Goal: Information Seeking & Learning: Find specific fact

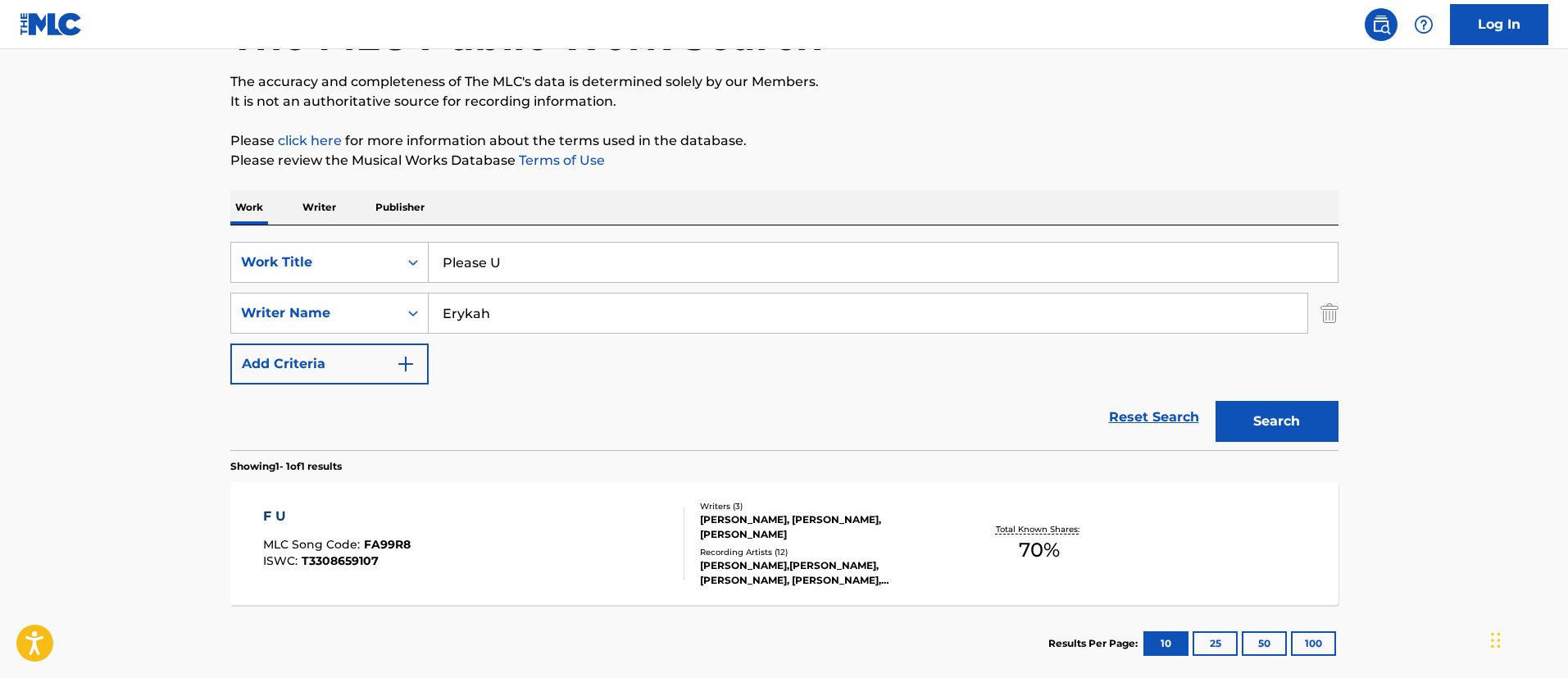
click at [318, 203] on p "Writer" at bounding box center [318, 207] width 44 height 35
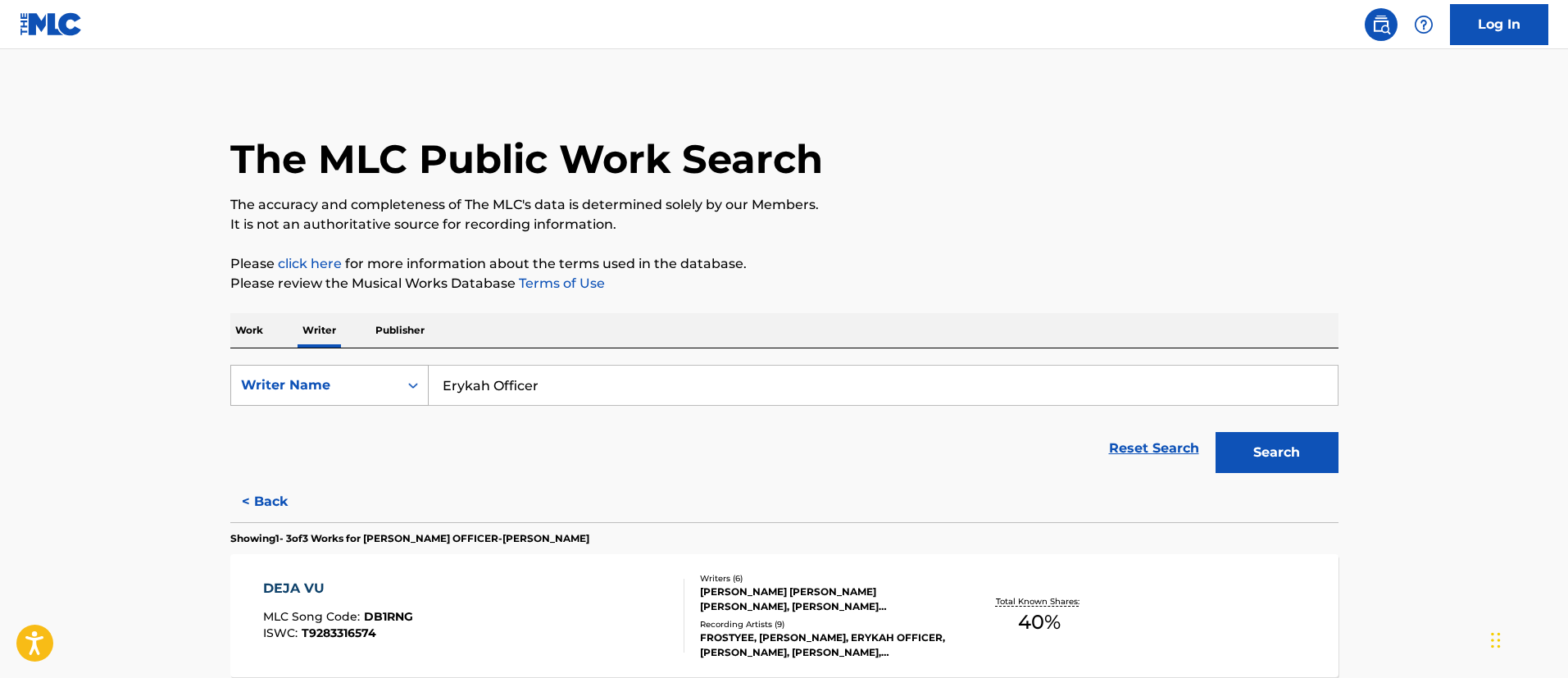
drag, startPoint x: 623, startPoint y: 388, endPoint x: 420, endPoint y: 383, distance: 203.1
click at [420, 383] on div "SearchWithCriteriacfd0b82d-6f0b-4133-8fc5-db1ffc4a86d0 Writer Name [PERSON_NAME…" at bounding box center [784, 385] width 1108 height 41
paste input "[PERSON_NAME]"
type input "[PERSON_NAME]"
click at [1278, 450] on button "Search" at bounding box center [1277, 452] width 123 height 41
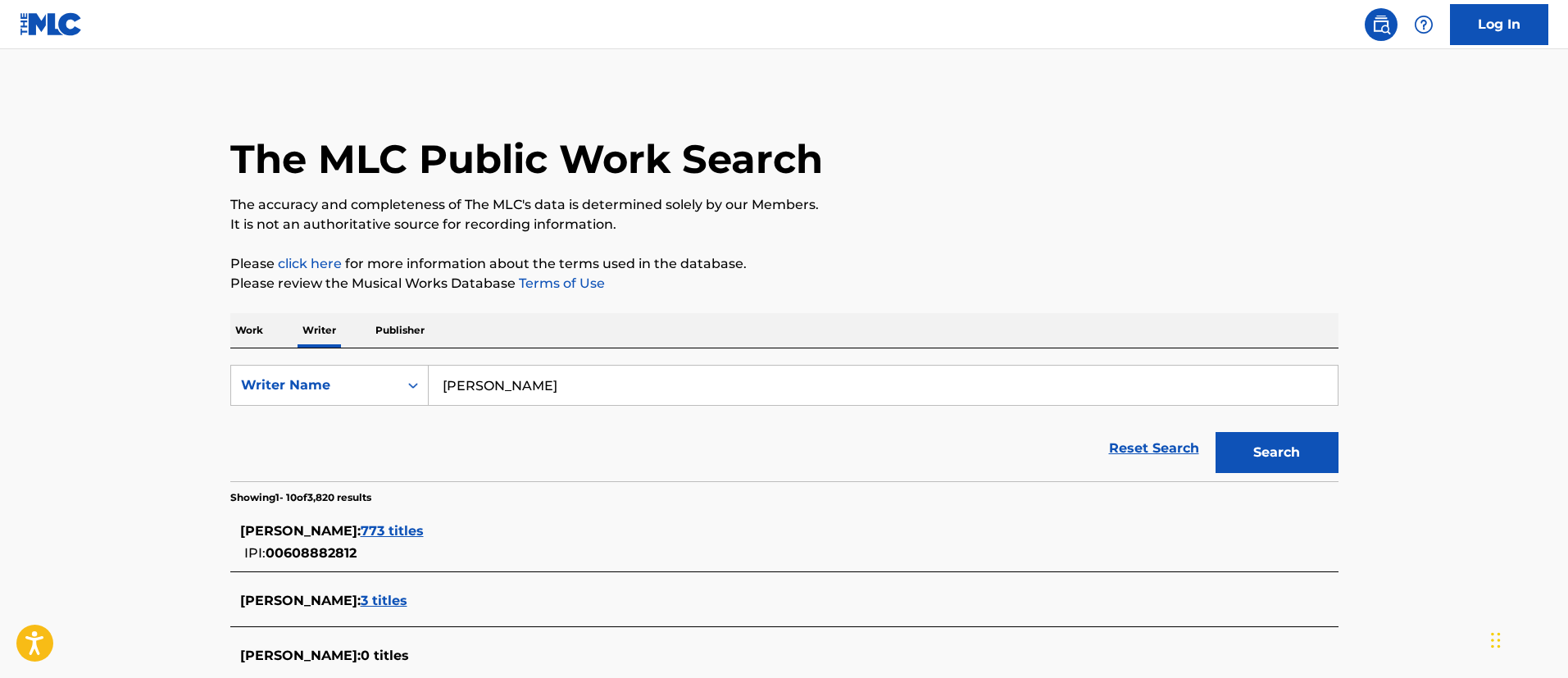
scroll to position [123, 0]
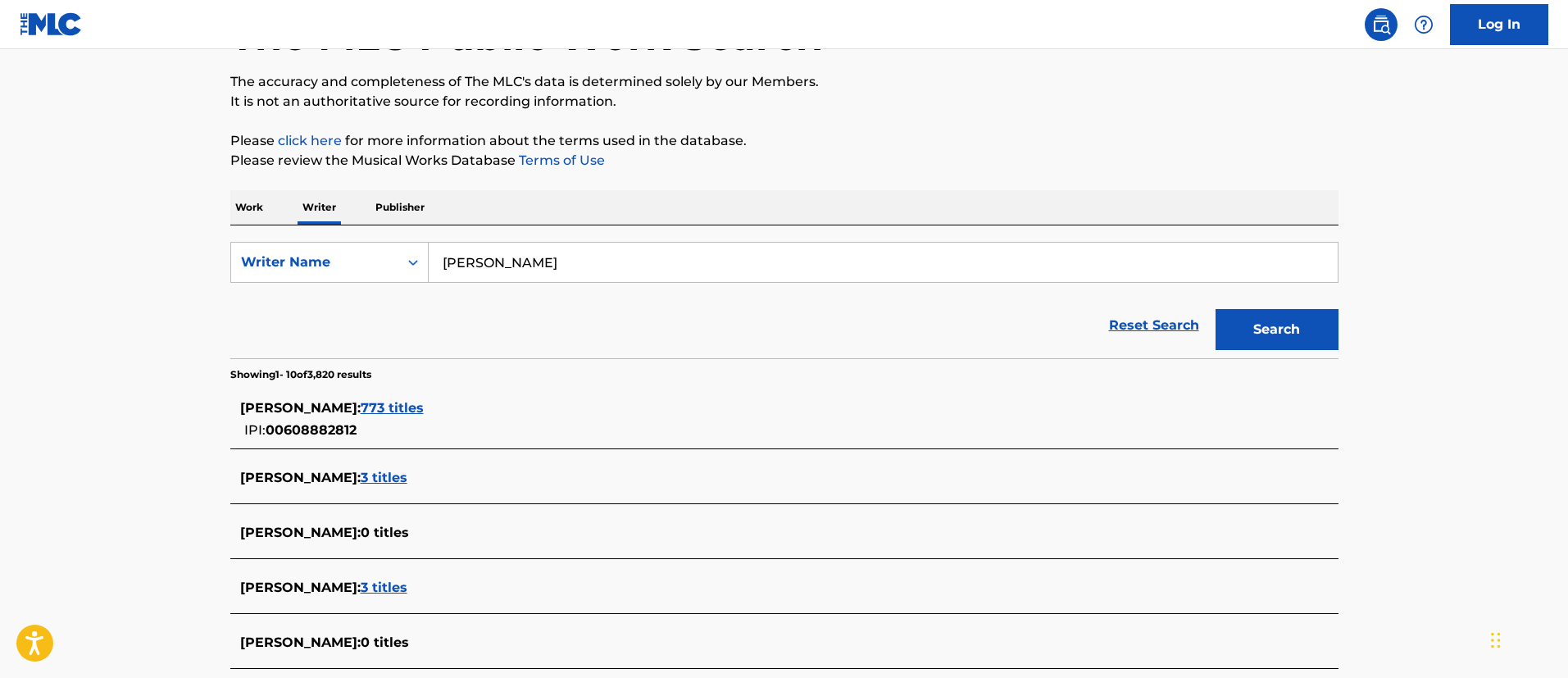
click at [421, 408] on span "773 titles" at bounding box center [392, 408] width 63 height 15
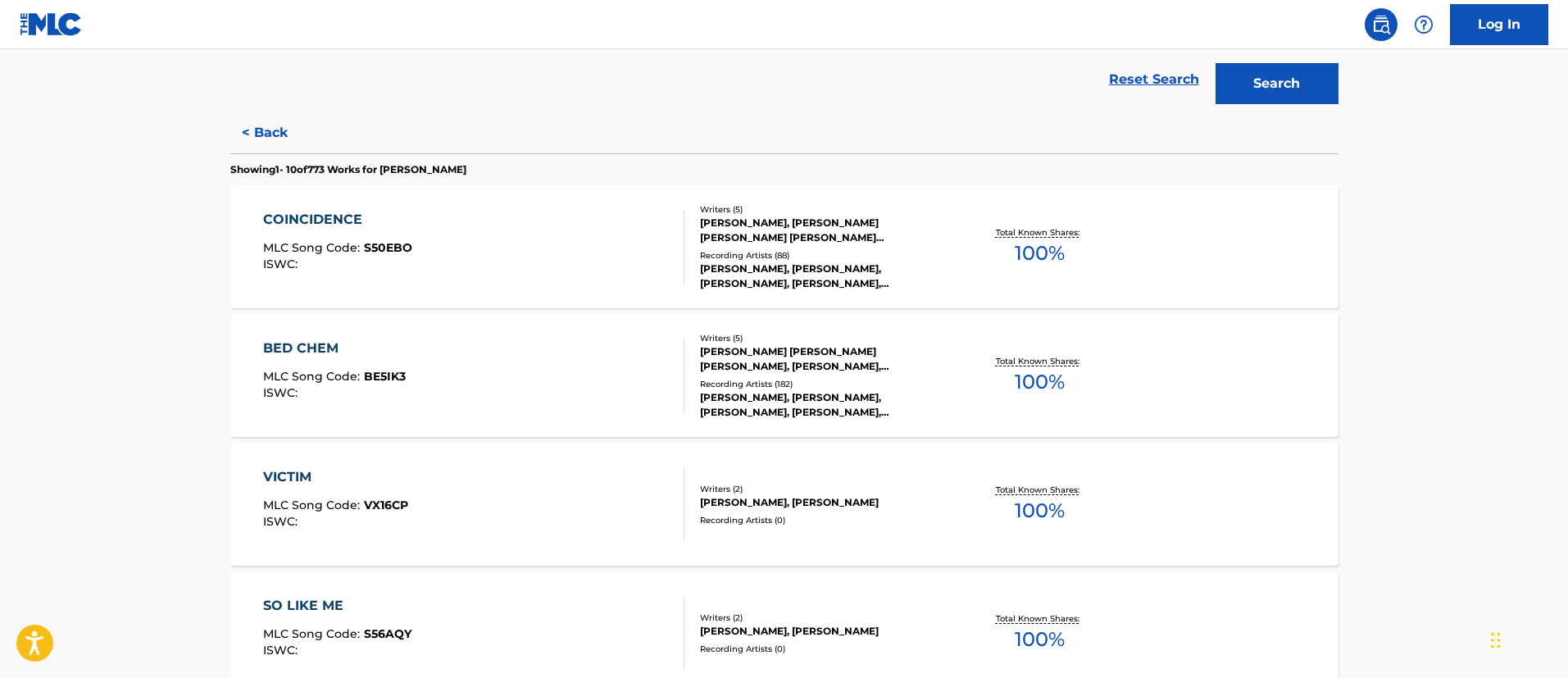
scroll to position [0, 0]
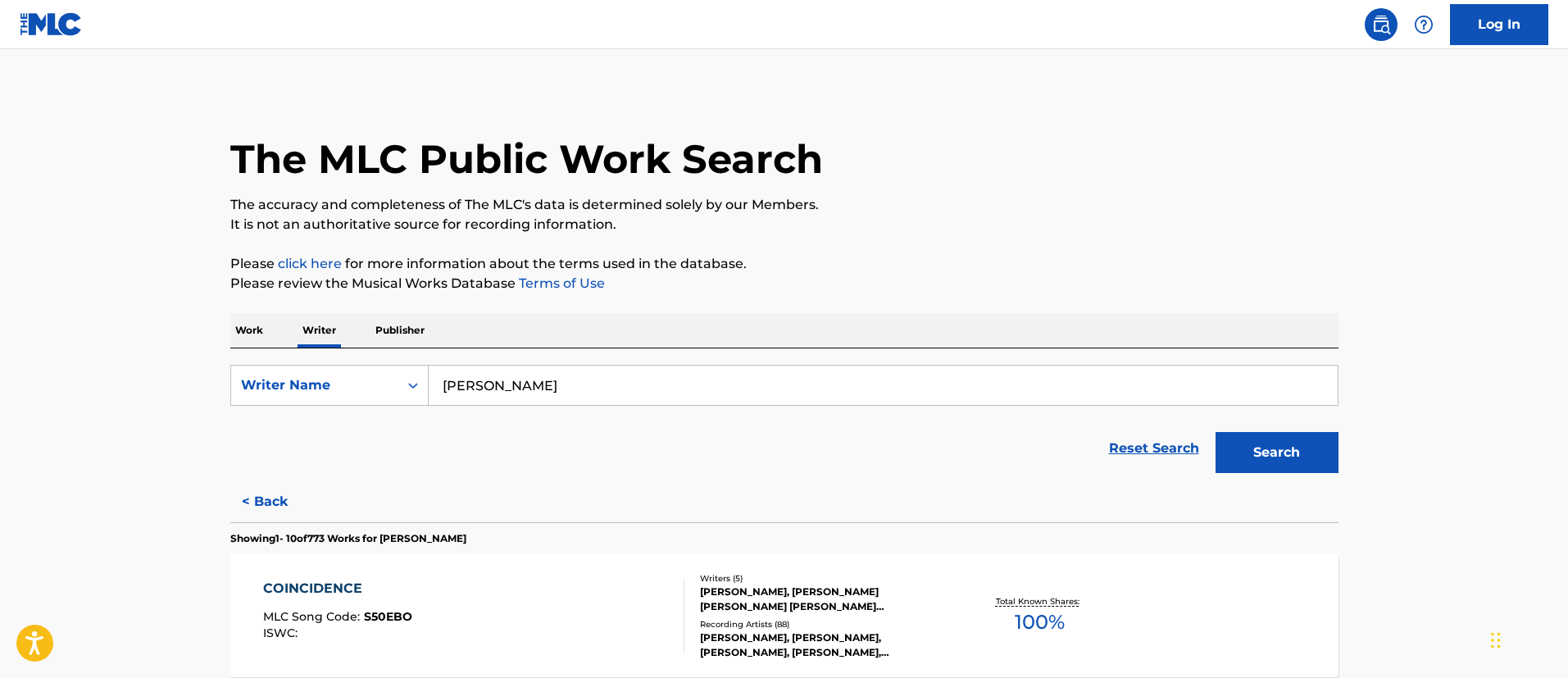
click at [254, 333] on p "Work" at bounding box center [249, 330] width 38 height 35
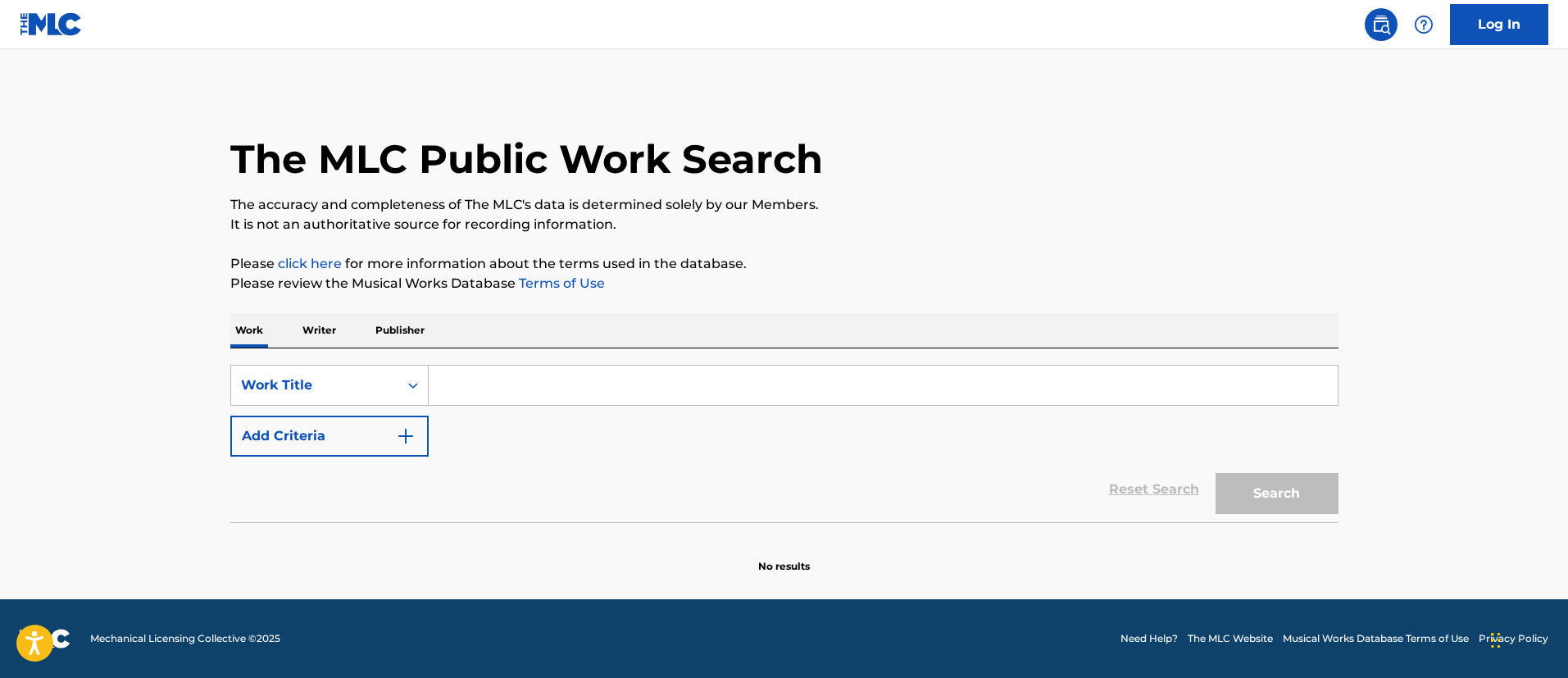
click at [452, 384] on input "Search Form" at bounding box center [883, 385] width 909 height 40
paste input "[PERSON_NAME]"
type input "[PERSON_NAME]"
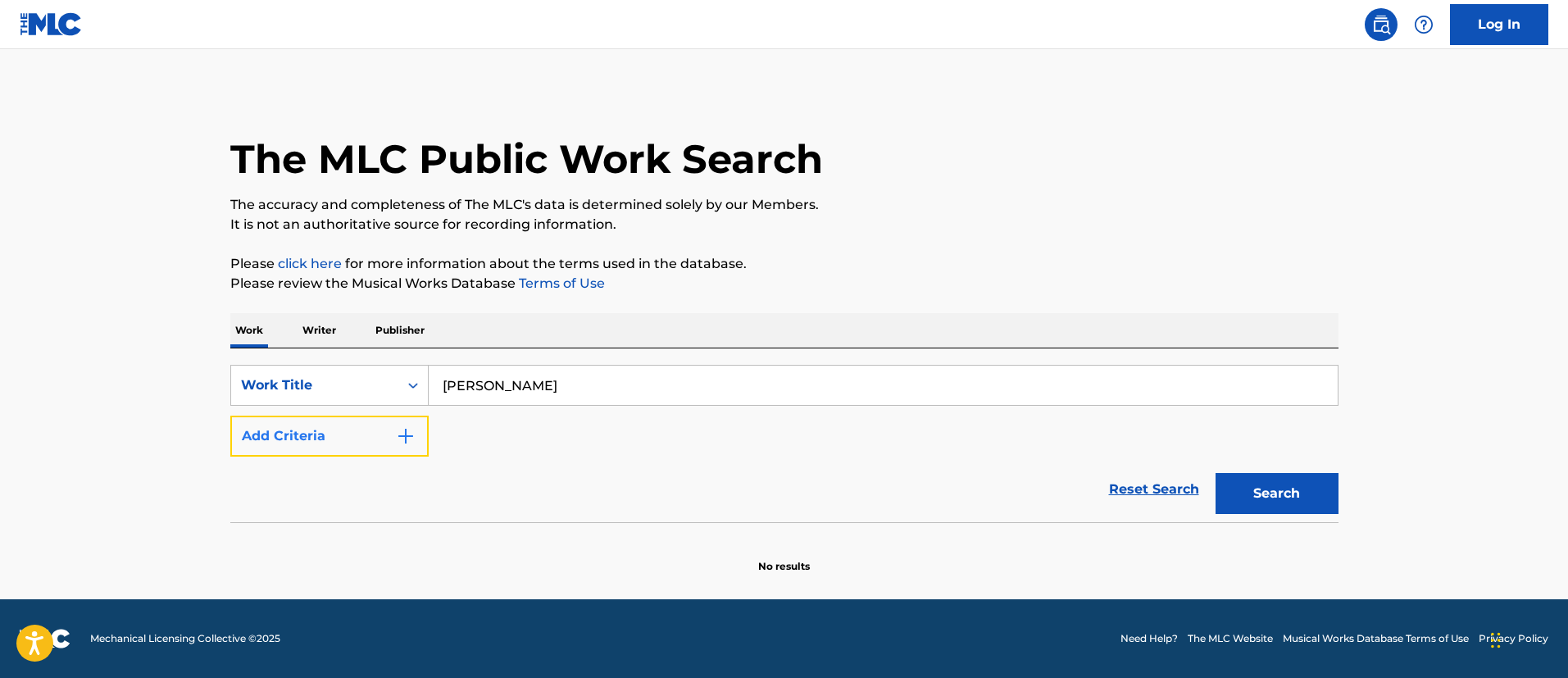
click at [398, 437] on img "Search Form" at bounding box center [406, 436] width 19 height 19
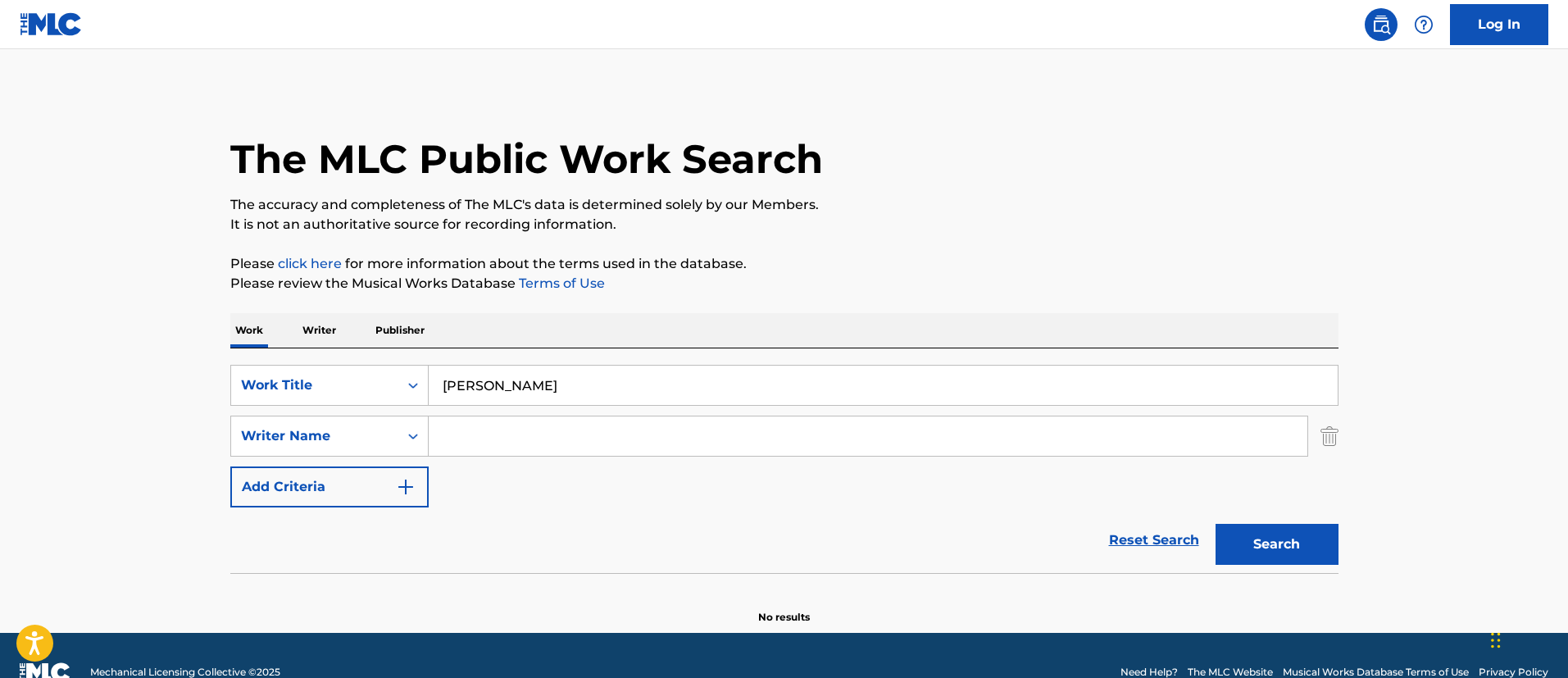
click at [501, 440] on input "Search Form" at bounding box center [868, 436] width 879 height 40
click at [1216, 524] on button "Search" at bounding box center [1277, 544] width 123 height 41
type input "Issues"
click at [1248, 551] on button "Search" at bounding box center [1277, 544] width 123 height 41
drag, startPoint x: 537, startPoint y: 437, endPoint x: 378, endPoint y: 428, distance: 159.3
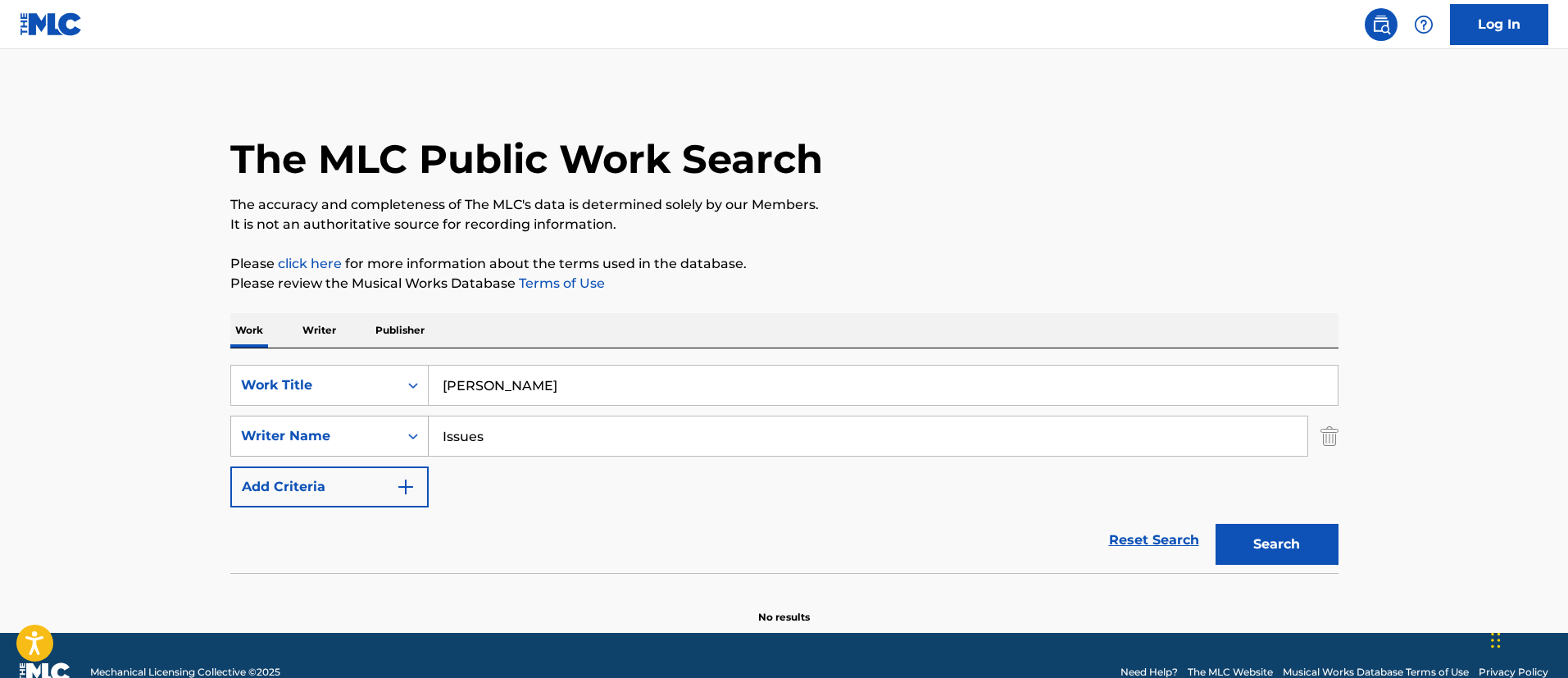
click at [378, 428] on div "SearchWithCriteria3ed59bb5-c7f5-4698-a87d-1a51a650abc2 Writer Name Issues" at bounding box center [784, 436] width 1108 height 41
click at [398, 324] on p "Publisher" at bounding box center [400, 330] width 59 height 35
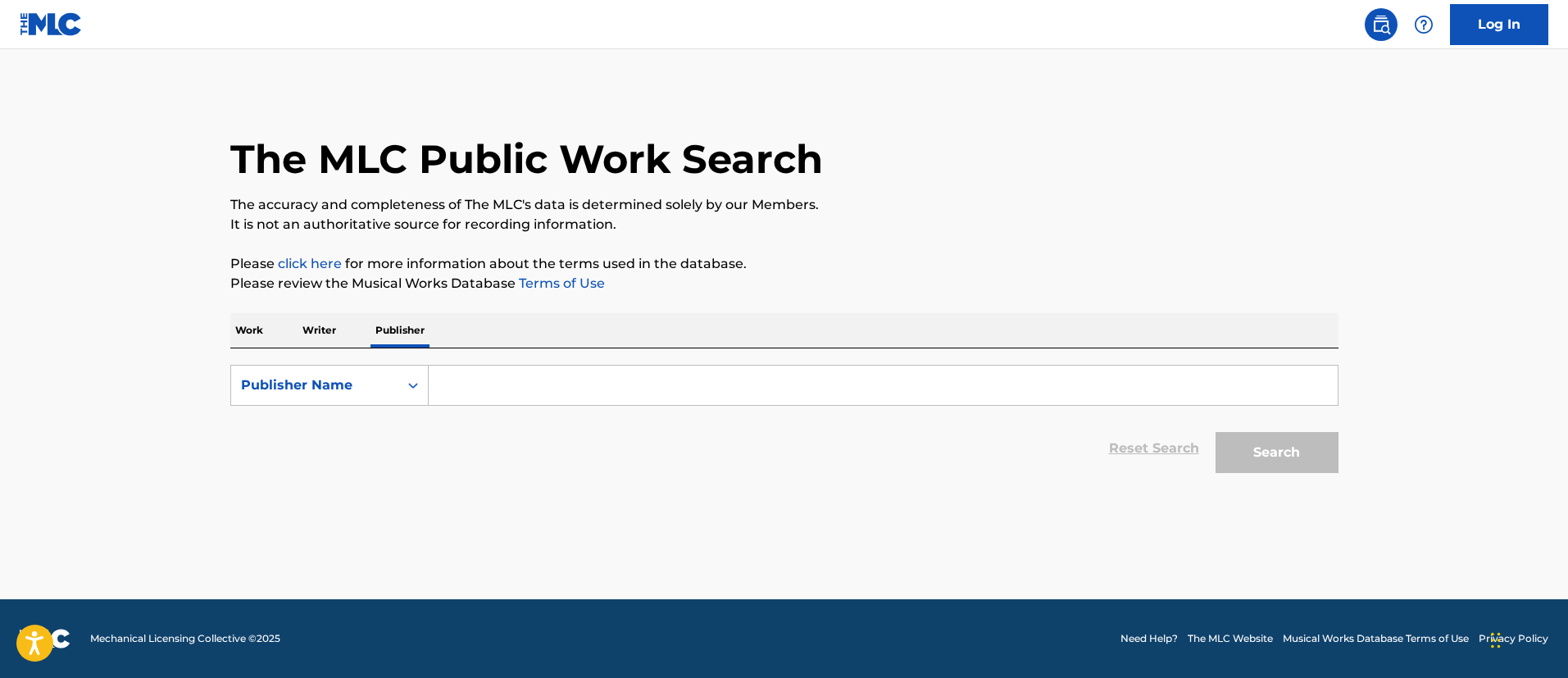
click at [331, 330] on p "Writer" at bounding box center [318, 330] width 44 height 35
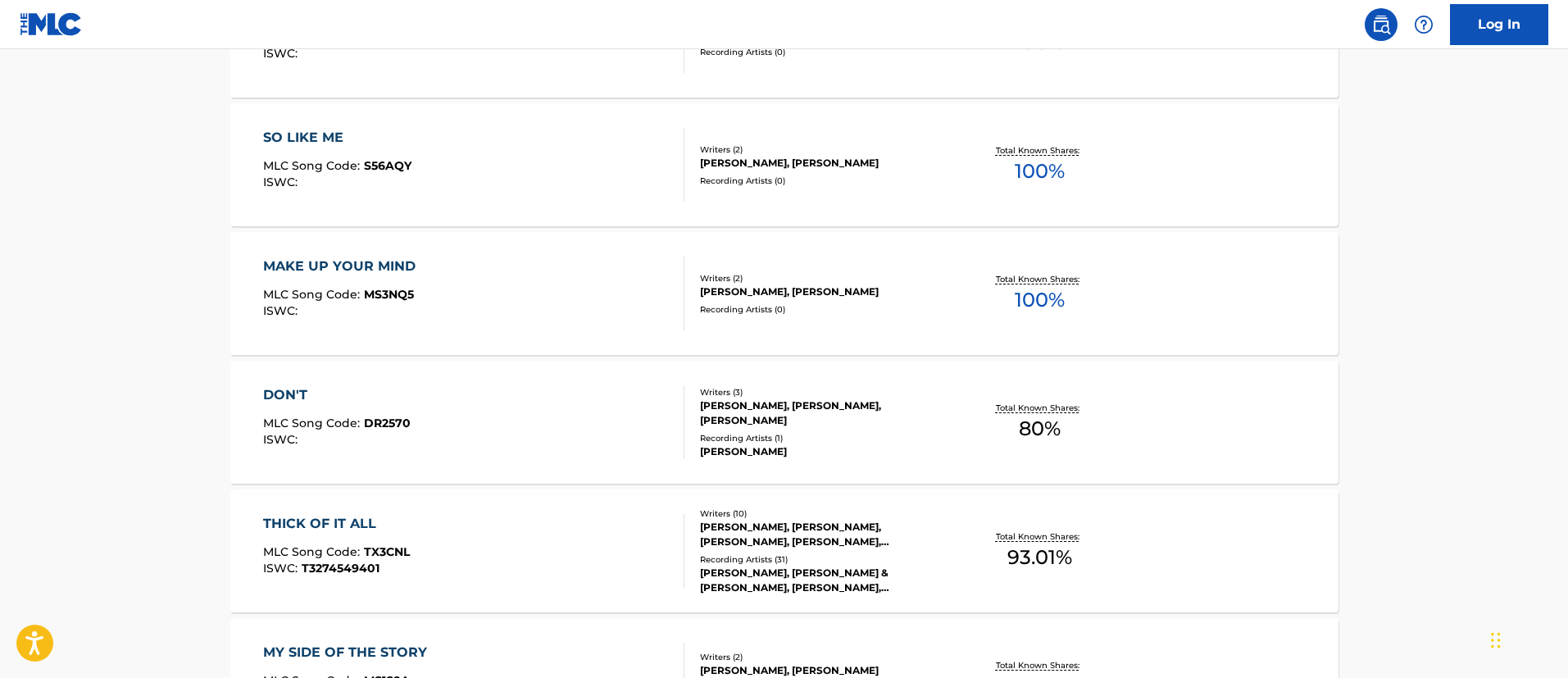
scroll to position [345, 0]
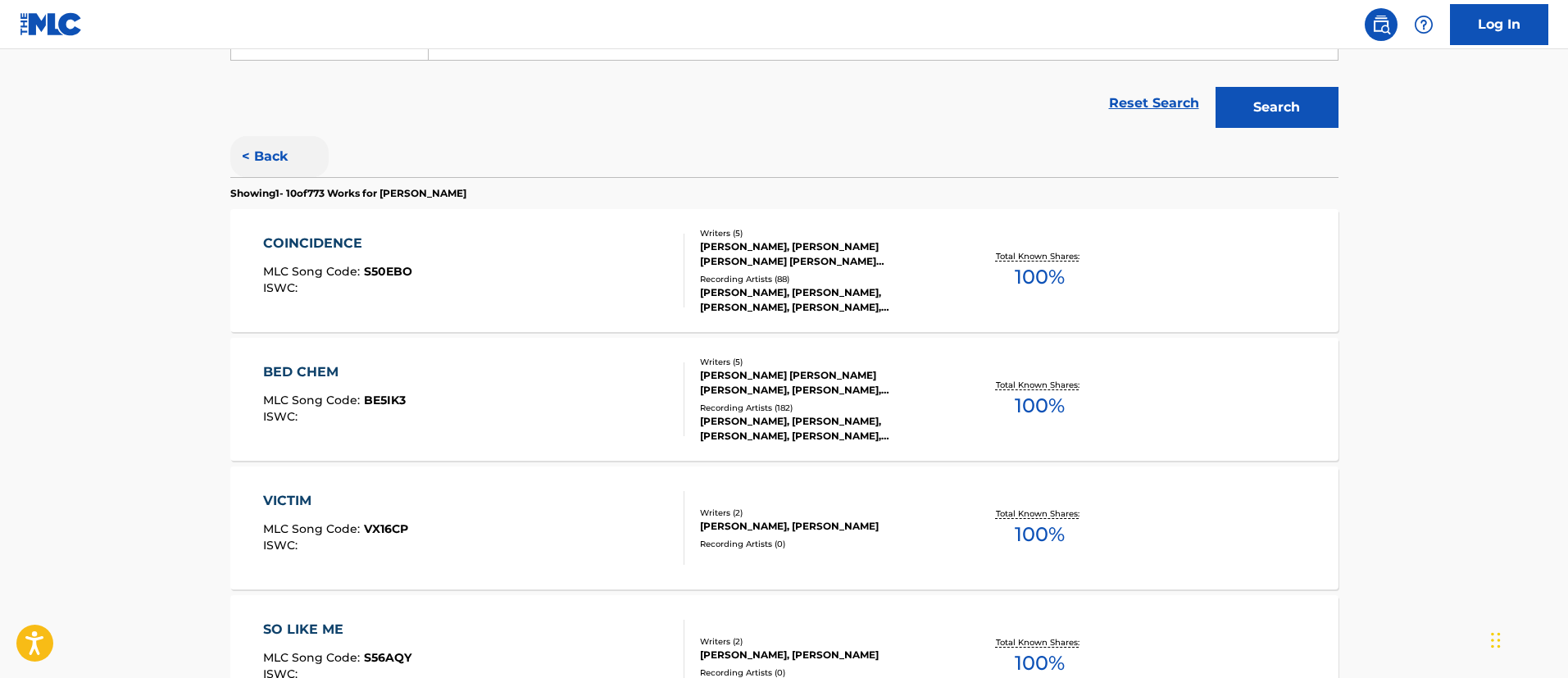
click at [256, 146] on button "< Back" at bounding box center [280, 157] width 99 height 41
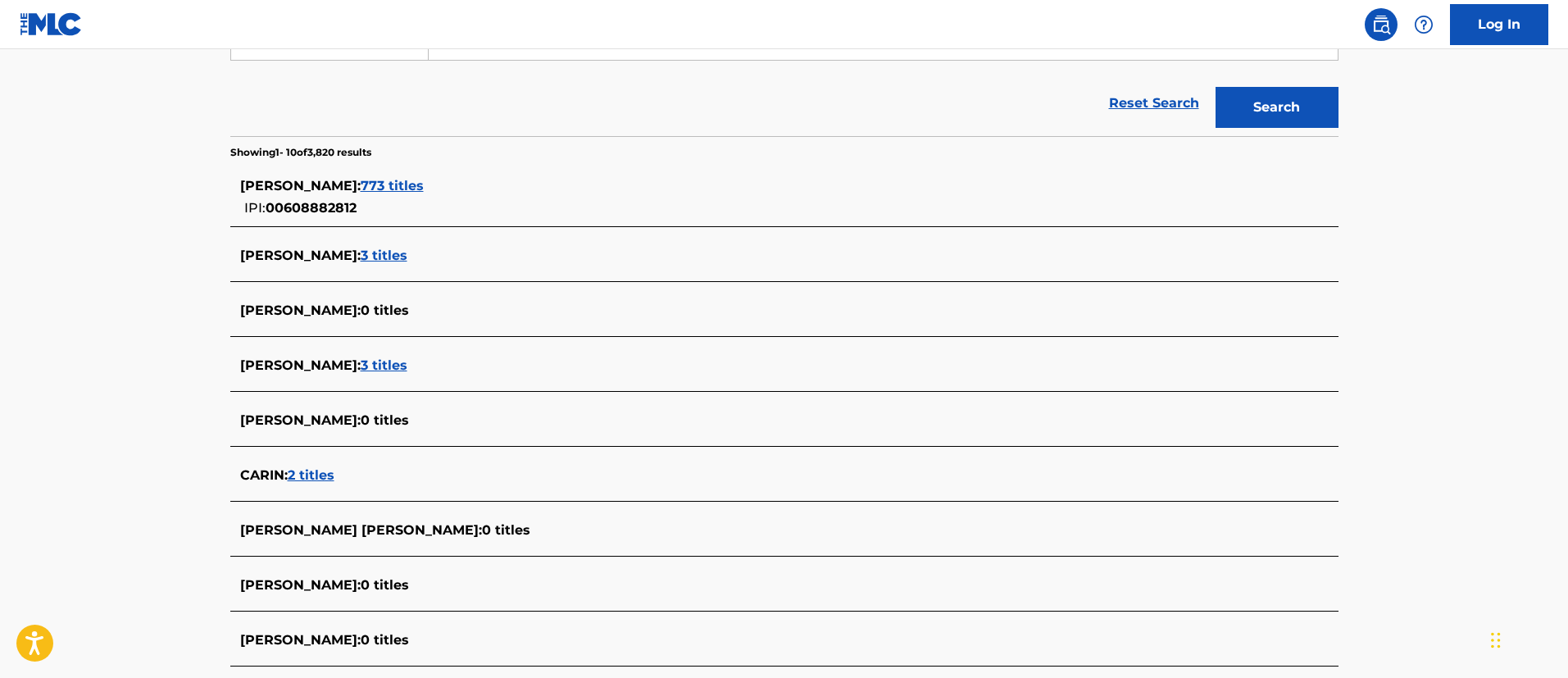
click at [424, 185] on span "773 titles" at bounding box center [392, 186] width 63 height 15
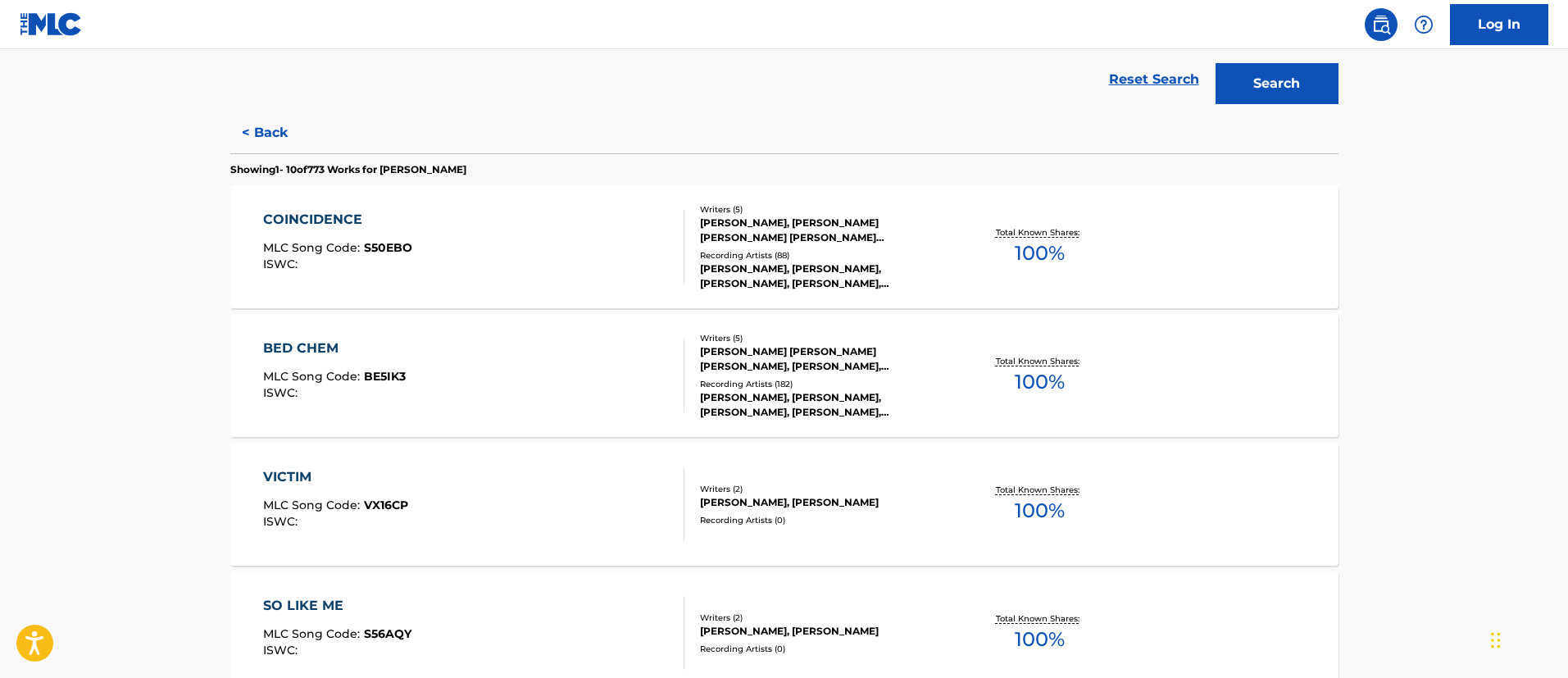
scroll to position [246, 0]
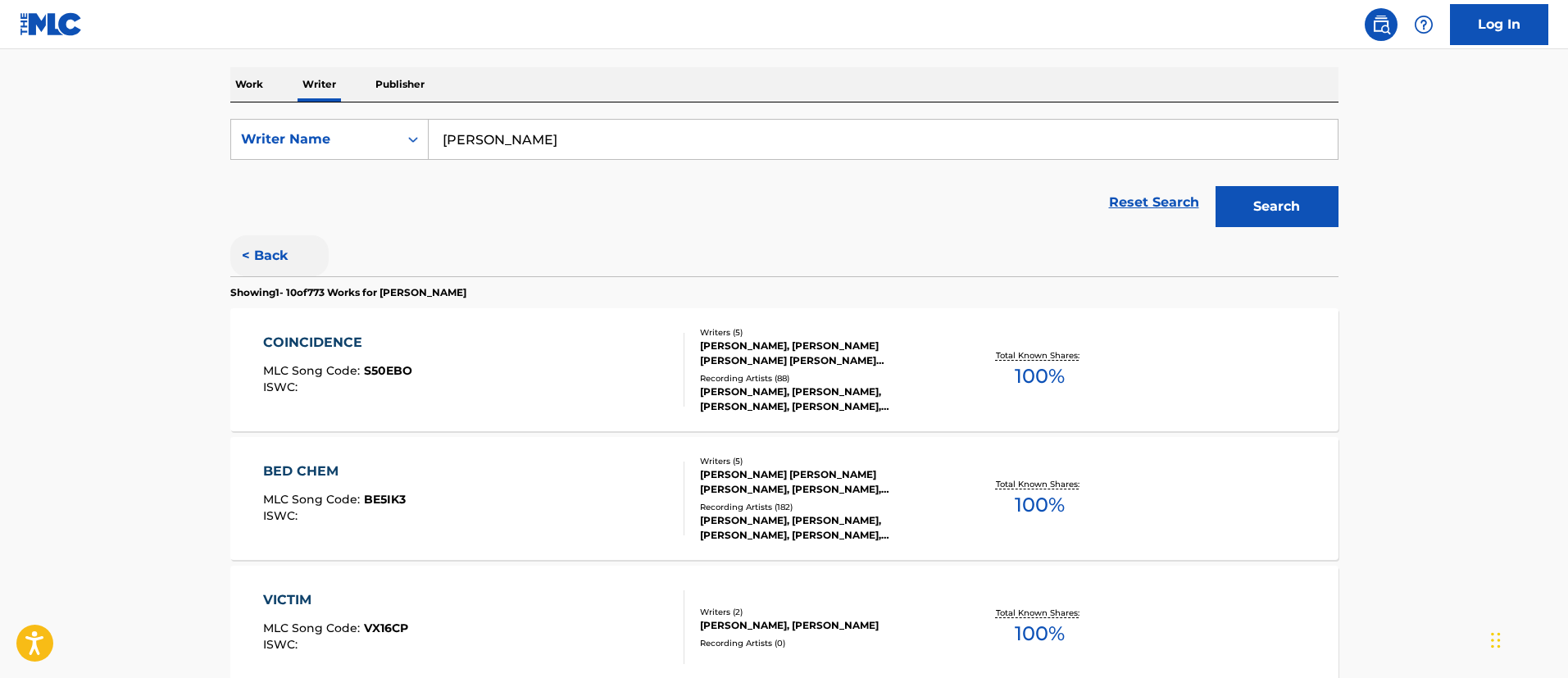
click at [262, 260] on button "< Back" at bounding box center [280, 256] width 99 height 41
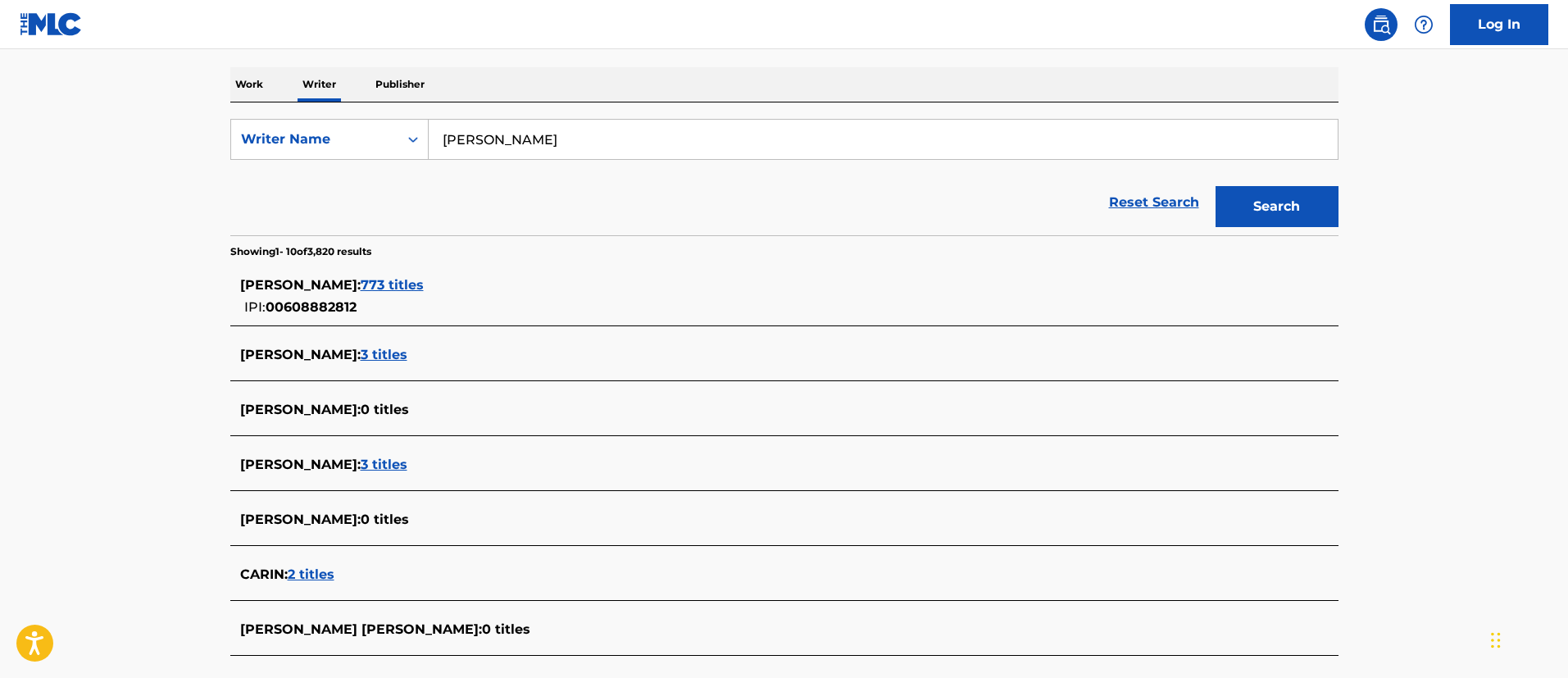
click at [421, 280] on span "773 titles" at bounding box center [392, 285] width 63 height 15
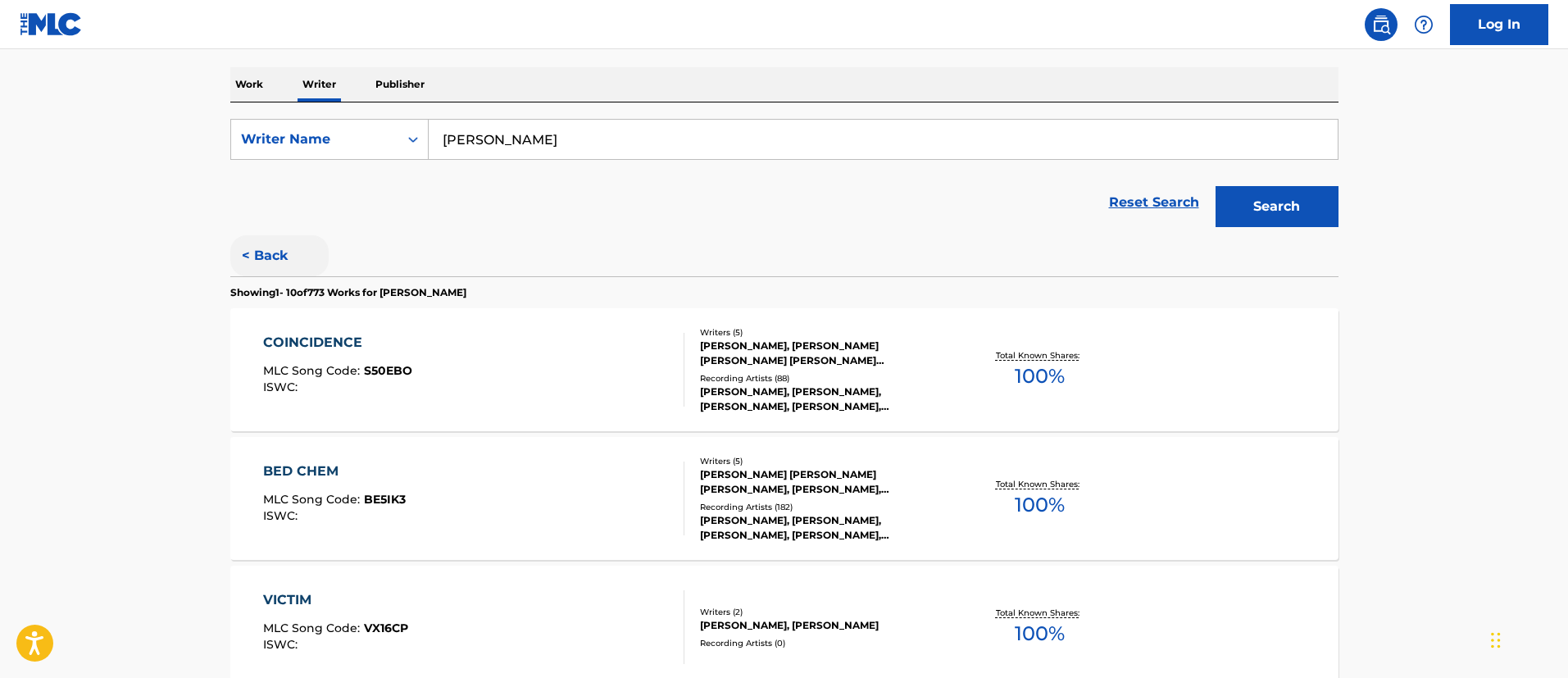
click at [258, 247] on button "< Back" at bounding box center [280, 256] width 99 height 41
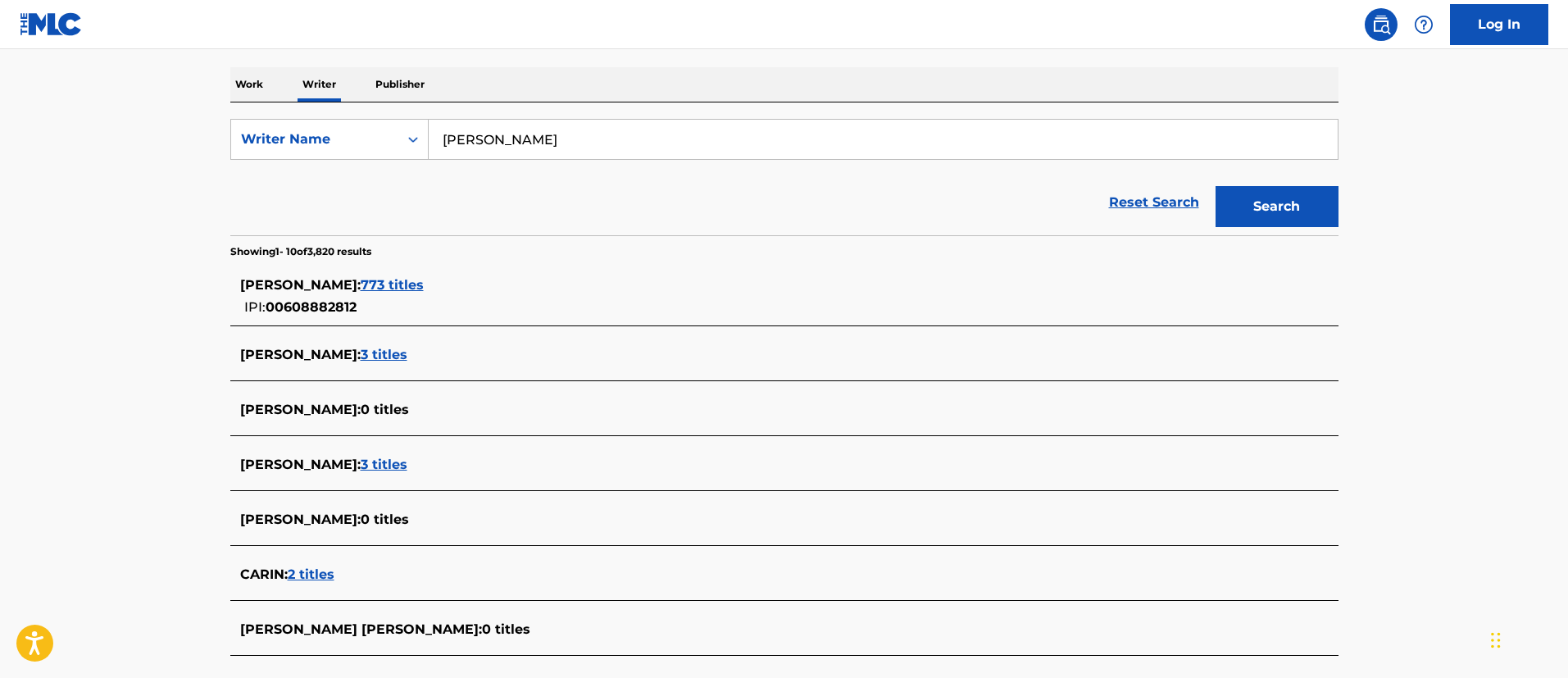
click at [424, 286] on span "773 titles" at bounding box center [392, 285] width 63 height 15
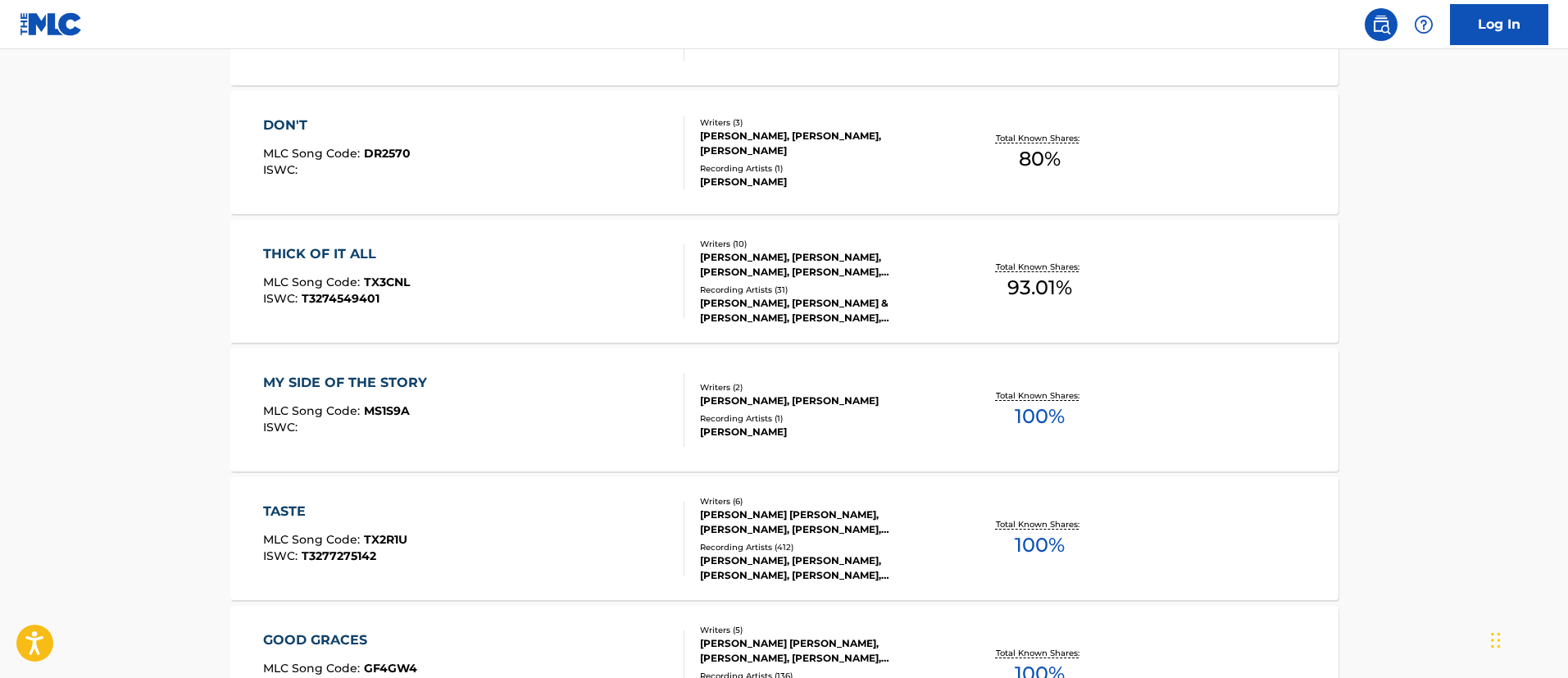
scroll to position [1330, 0]
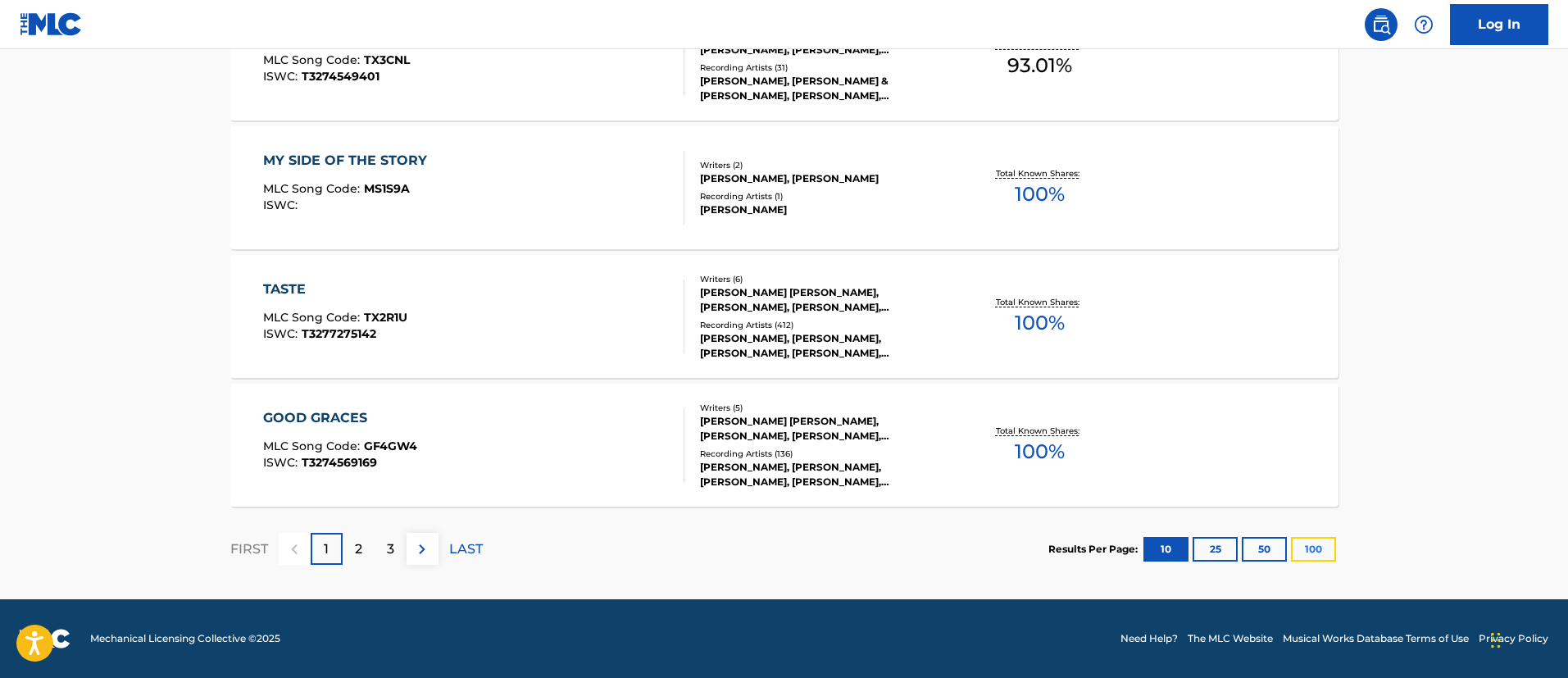
click at [1302, 543] on button "100" at bounding box center [1313, 549] width 45 height 24
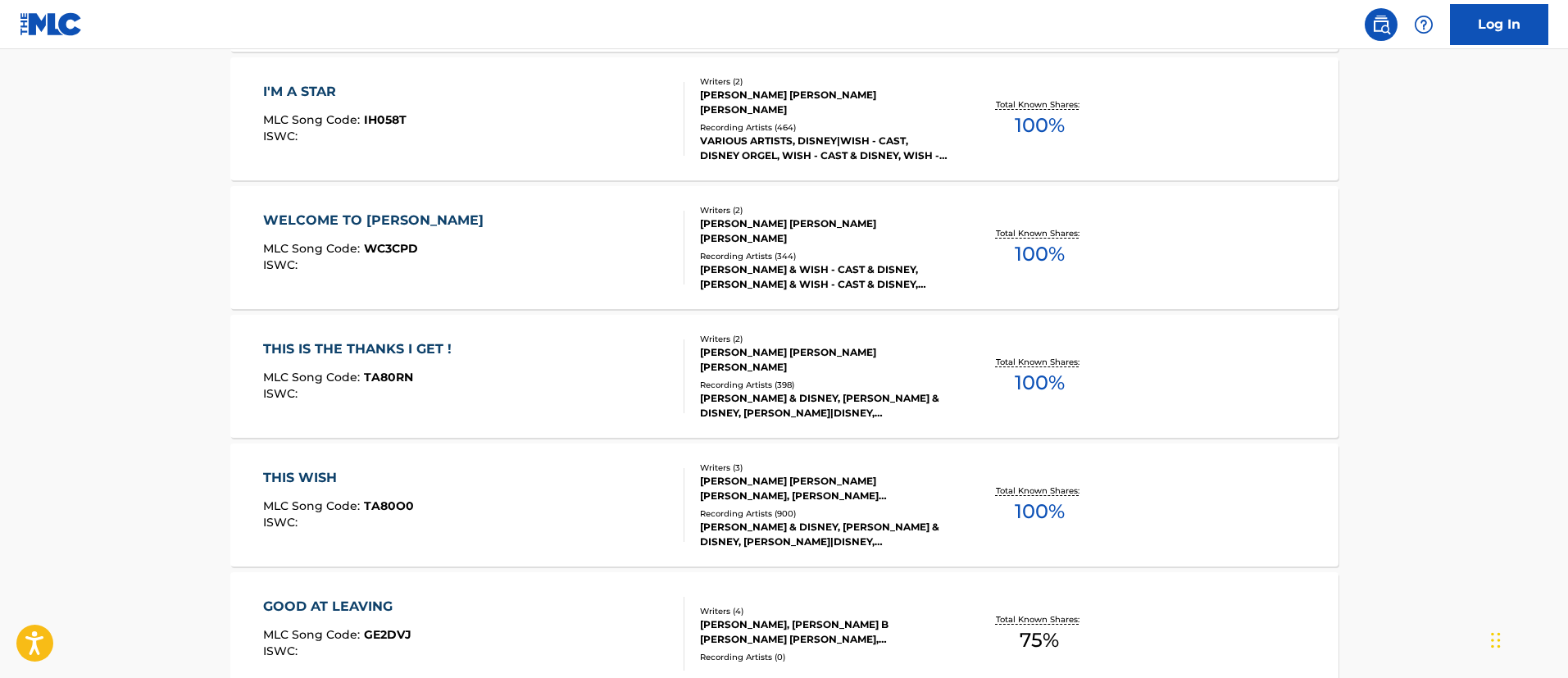
scroll to position [5289, 0]
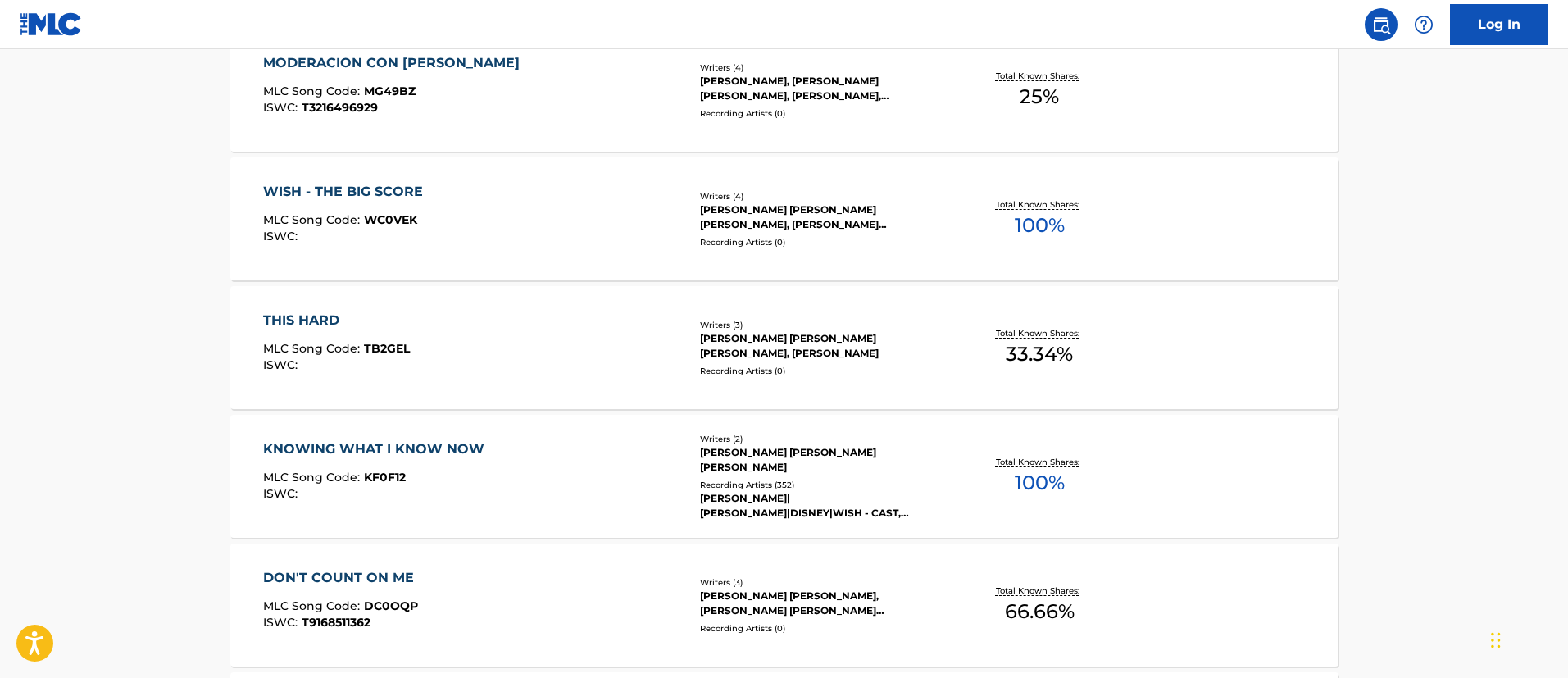
click at [366, 196] on div "WISH - THE BIG SCORE" at bounding box center [347, 192] width 168 height 19
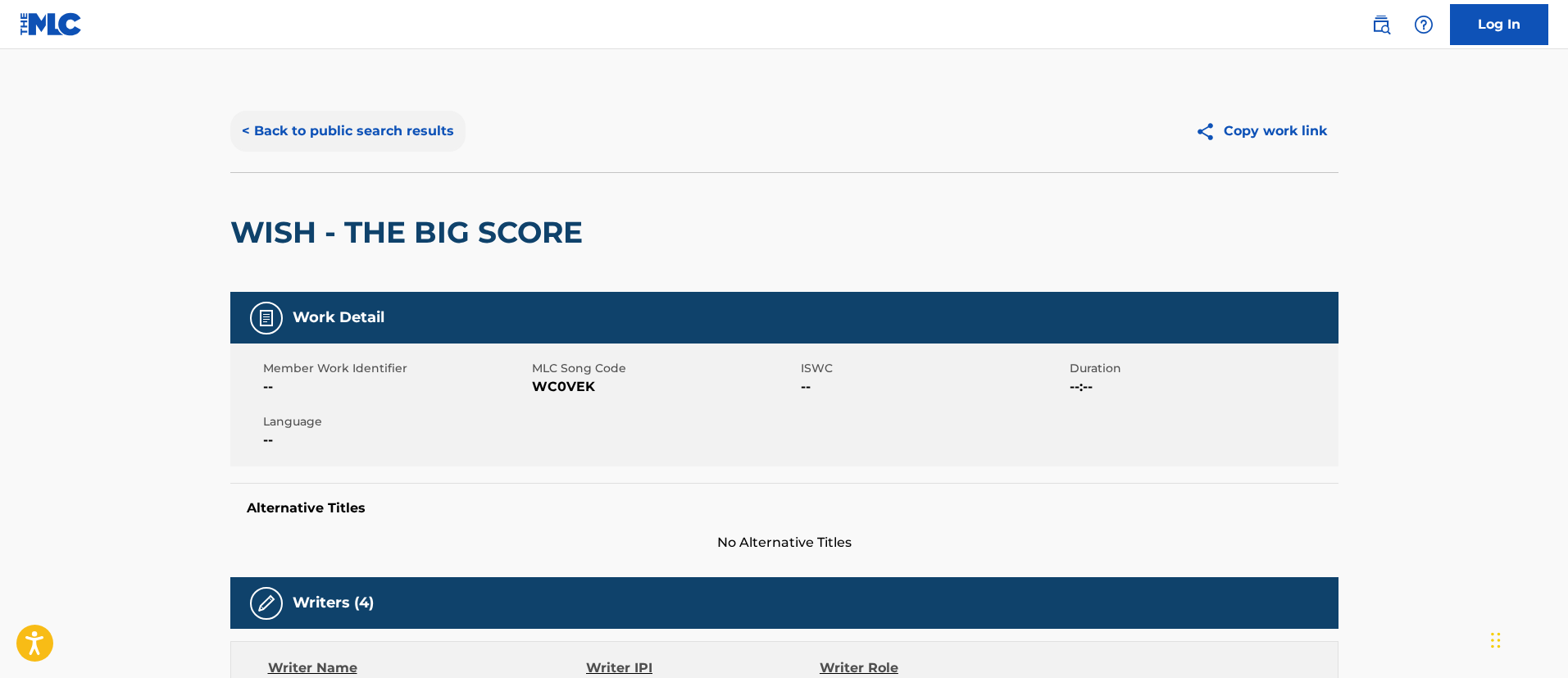
click at [334, 129] on button "< Back to public search results" at bounding box center [347, 131] width 235 height 41
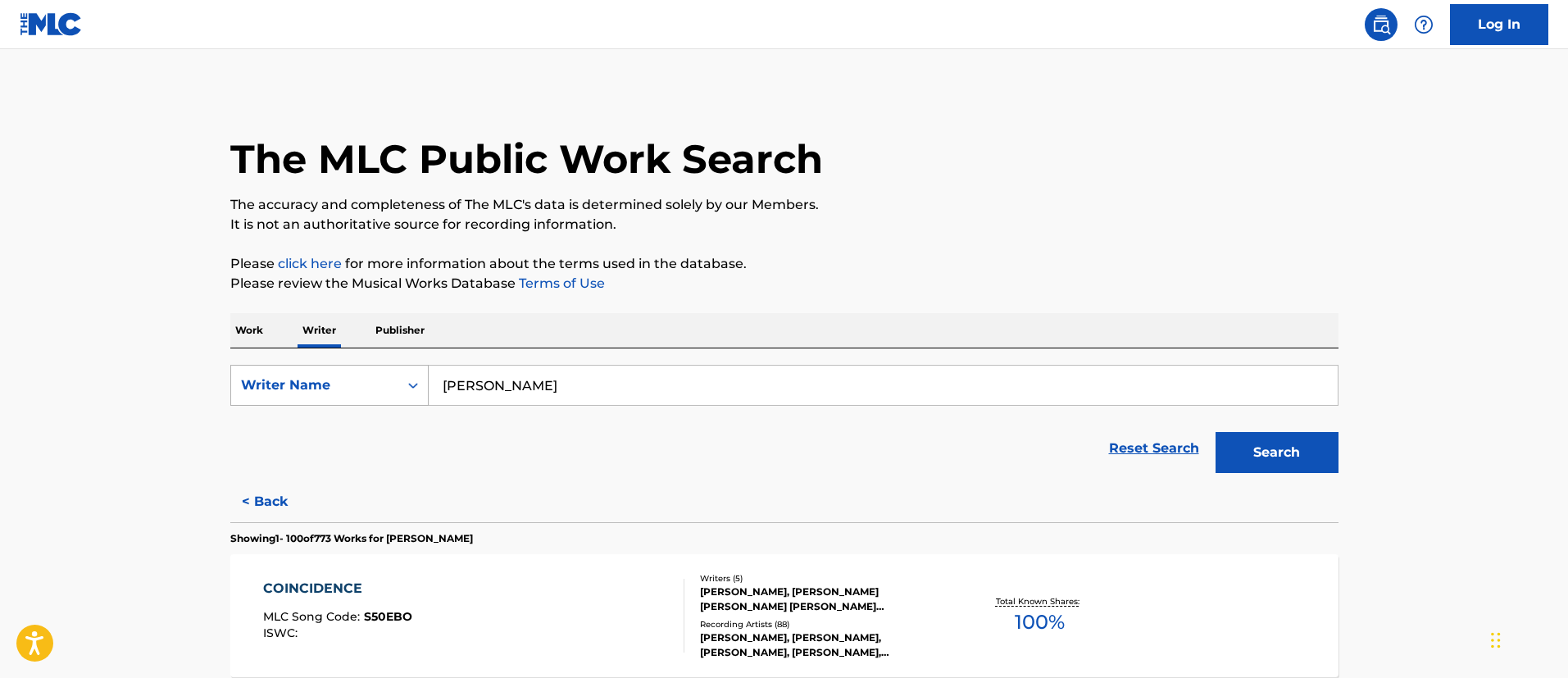
drag, startPoint x: 666, startPoint y: 383, endPoint x: 404, endPoint y: 384, distance: 262.0
click at [404, 384] on div "SearchWithCriteriacfd0b82d-6f0b-4133-8fc5-db1ffc4a86d0 Writer Name [PERSON_NAME]" at bounding box center [784, 385] width 1108 height 41
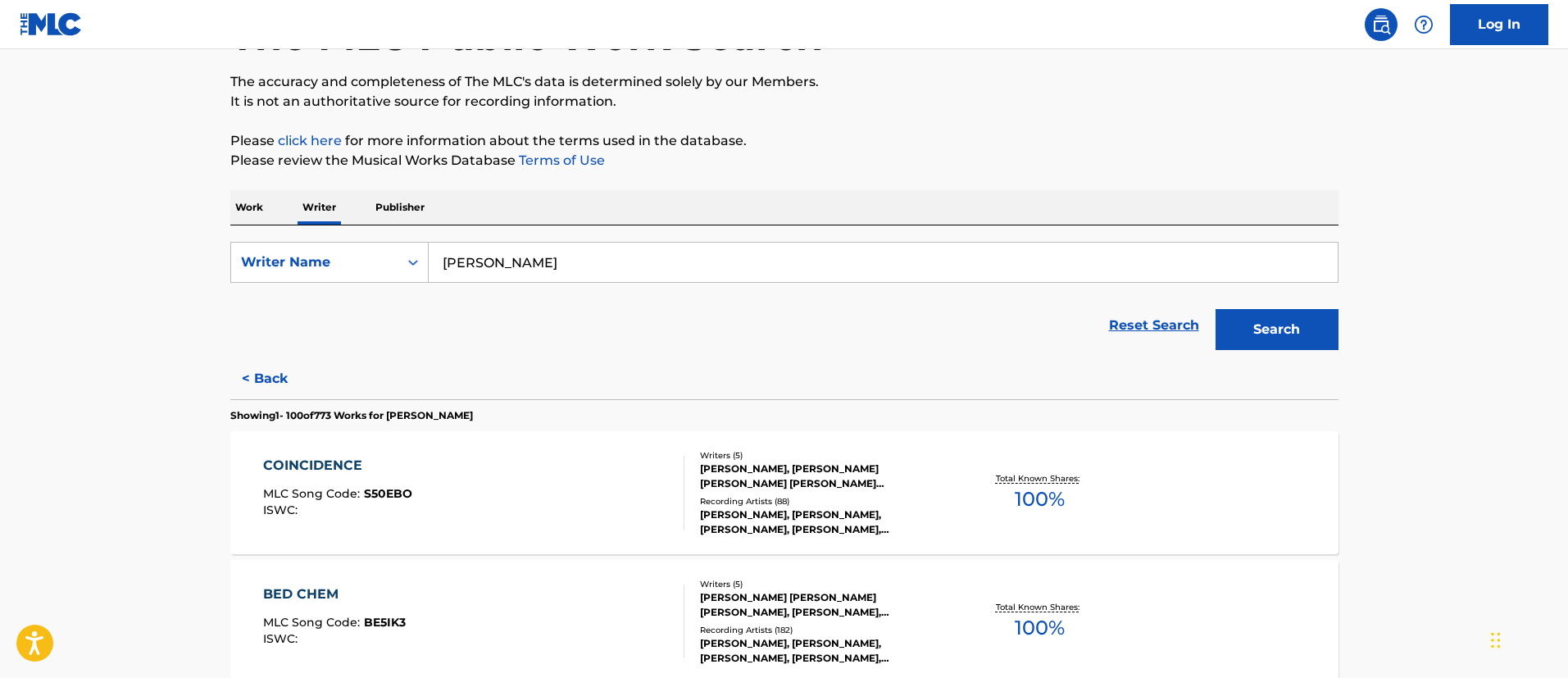
scroll to position [246, 0]
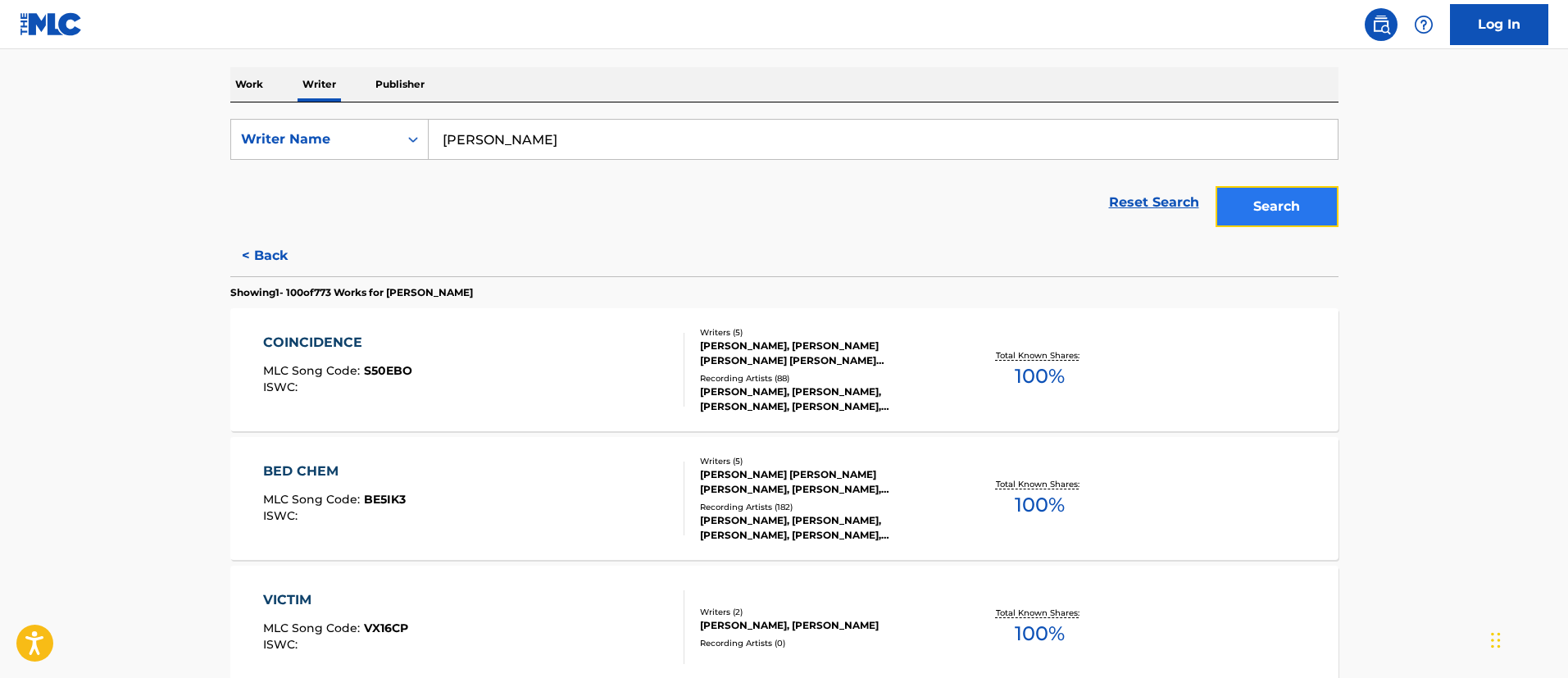
click at [1281, 198] on button "Search" at bounding box center [1277, 206] width 123 height 41
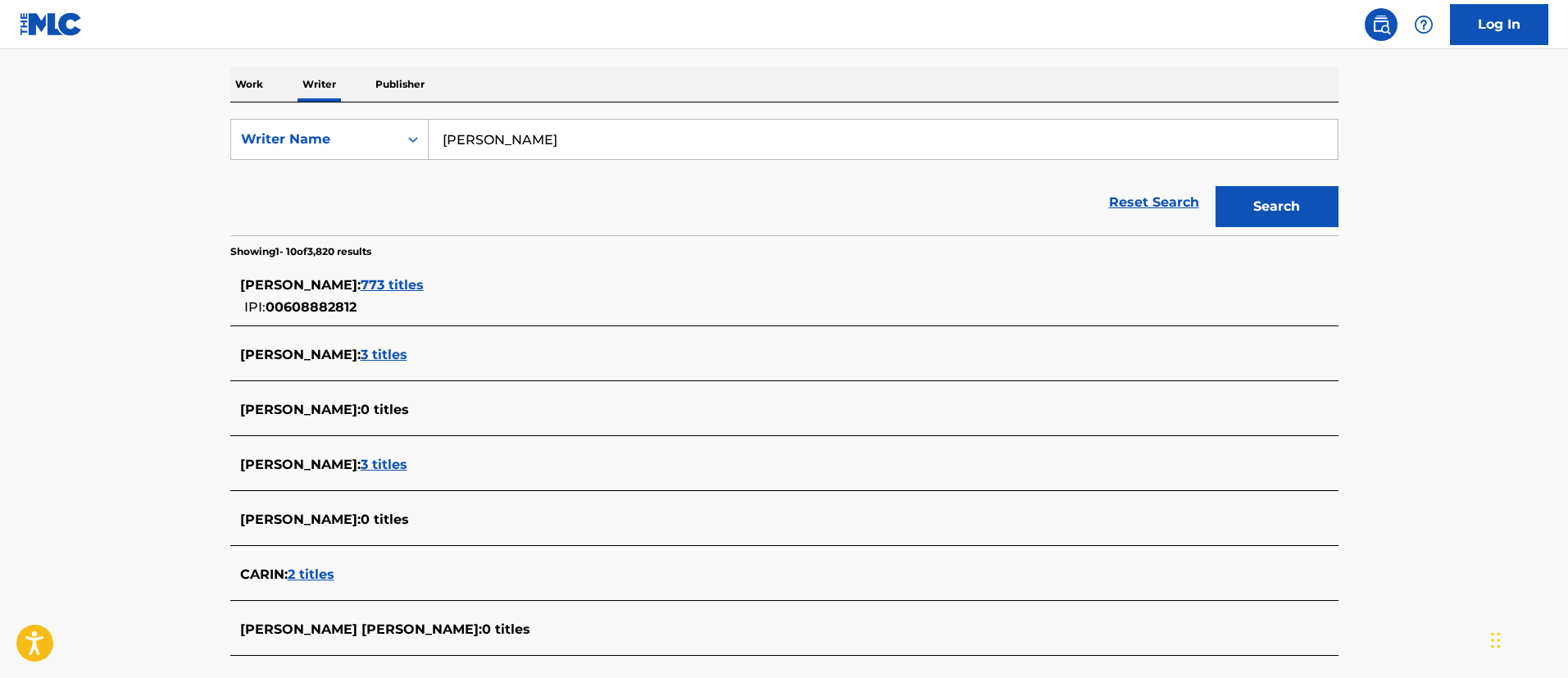
click at [424, 281] on span "773 titles" at bounding box center [392, 285] width 63 height 15
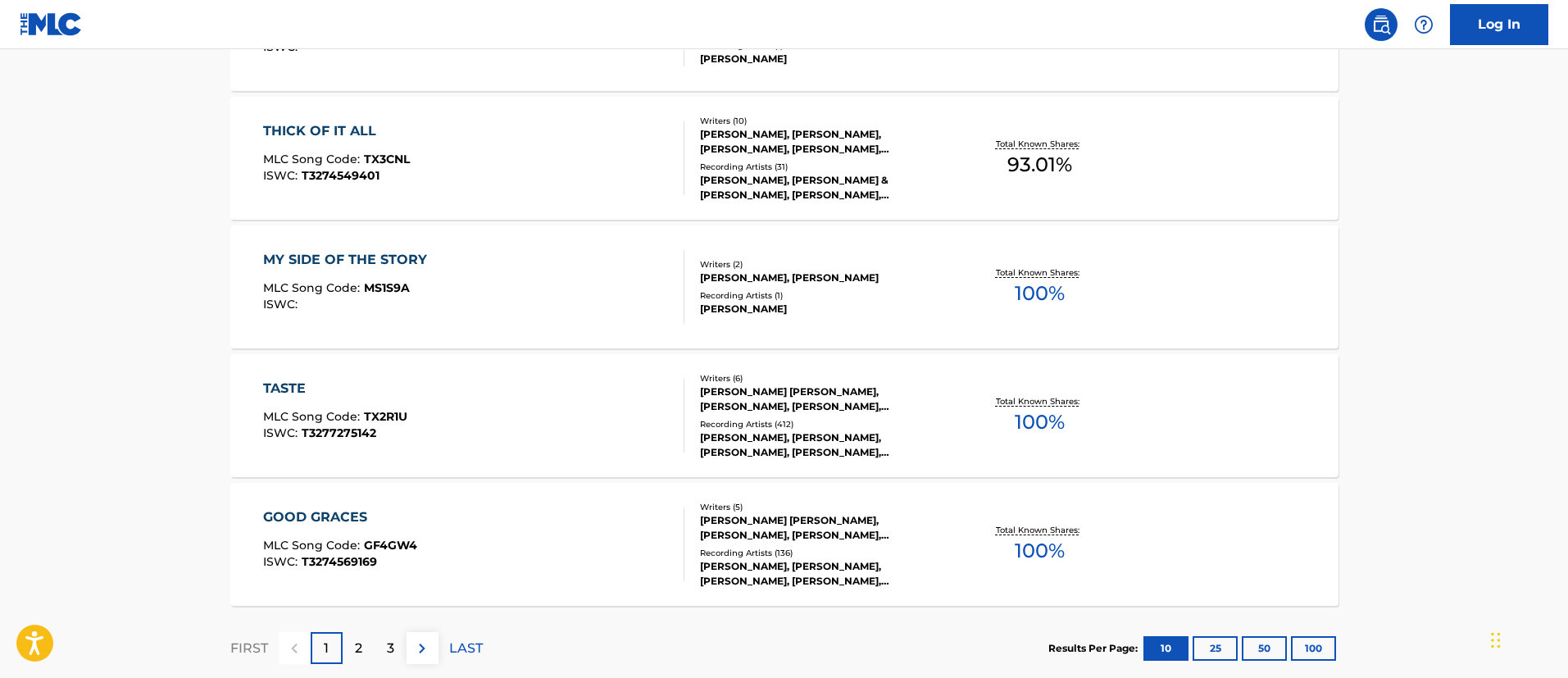
scroll to position [1330, 0]
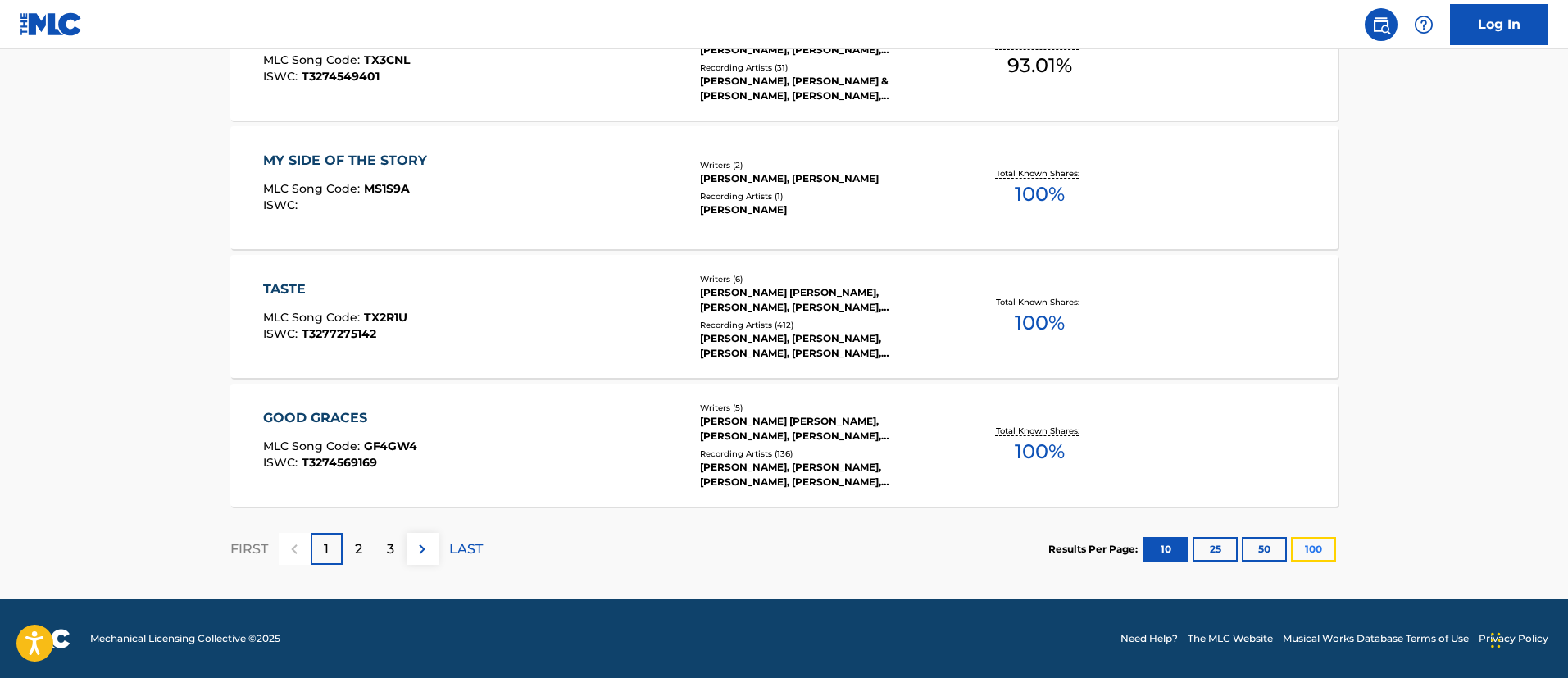
click at [1319, 548] on button "100" at bounding box center [1313, 549] width 45 height 24
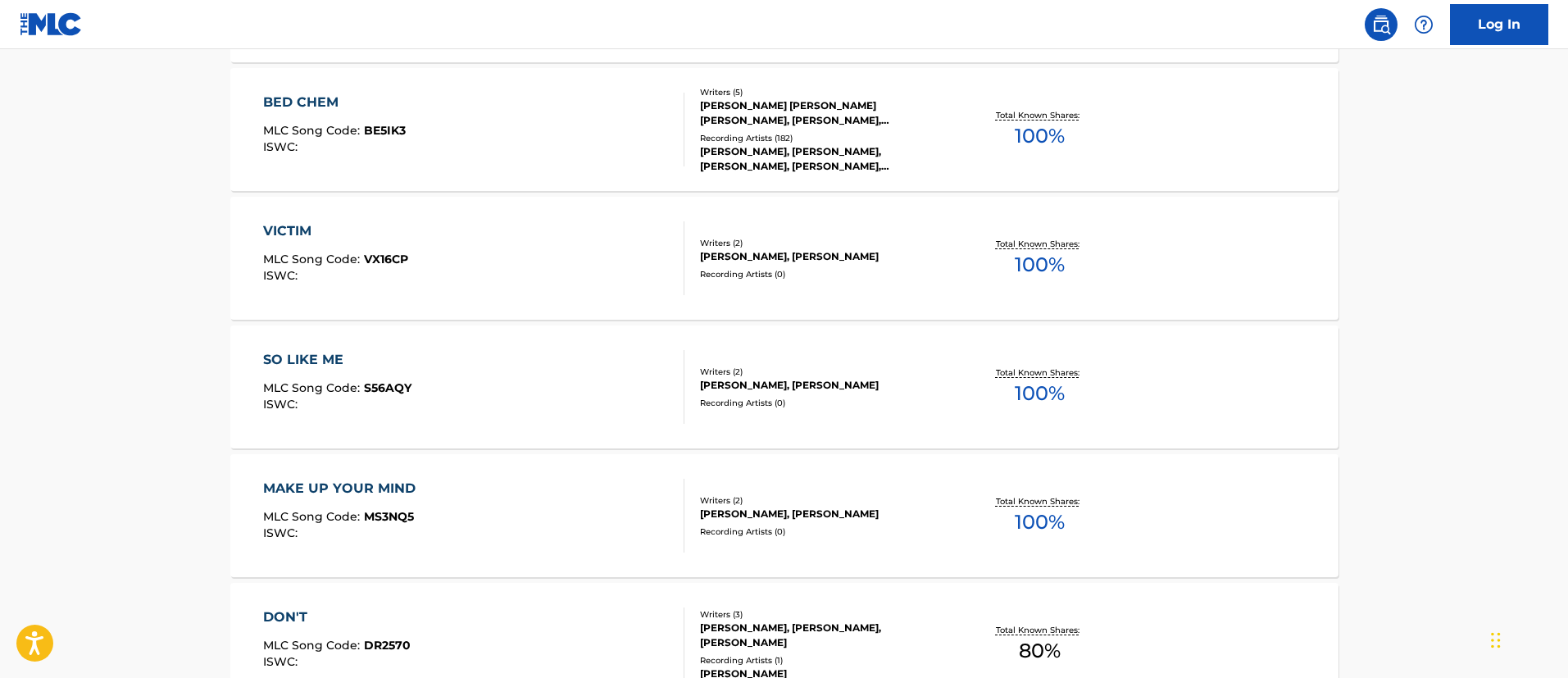
scroll to position [738, 0]
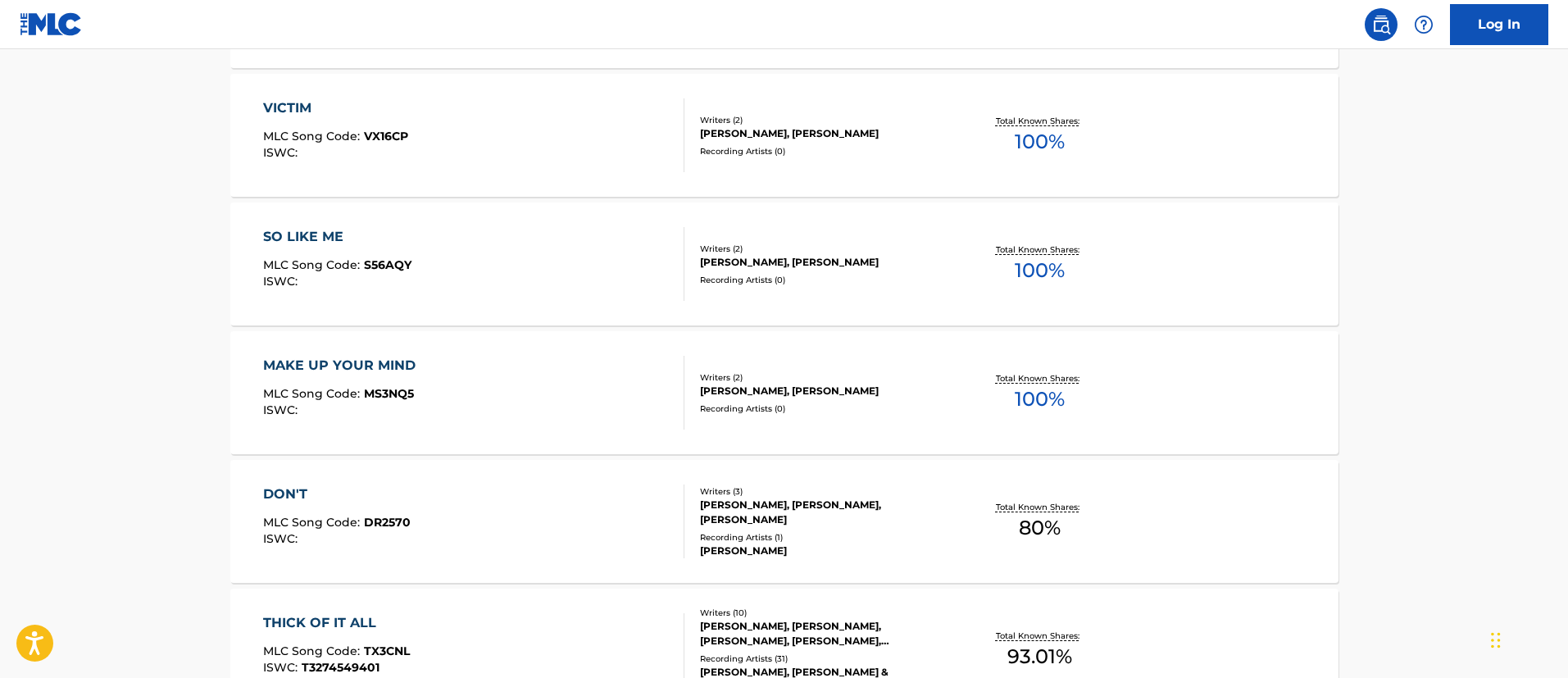
click at [789, 266] on div "[PERSON_NAME], [PERSON_NAME]" at bounding box center [824, 262] width 248 height 15
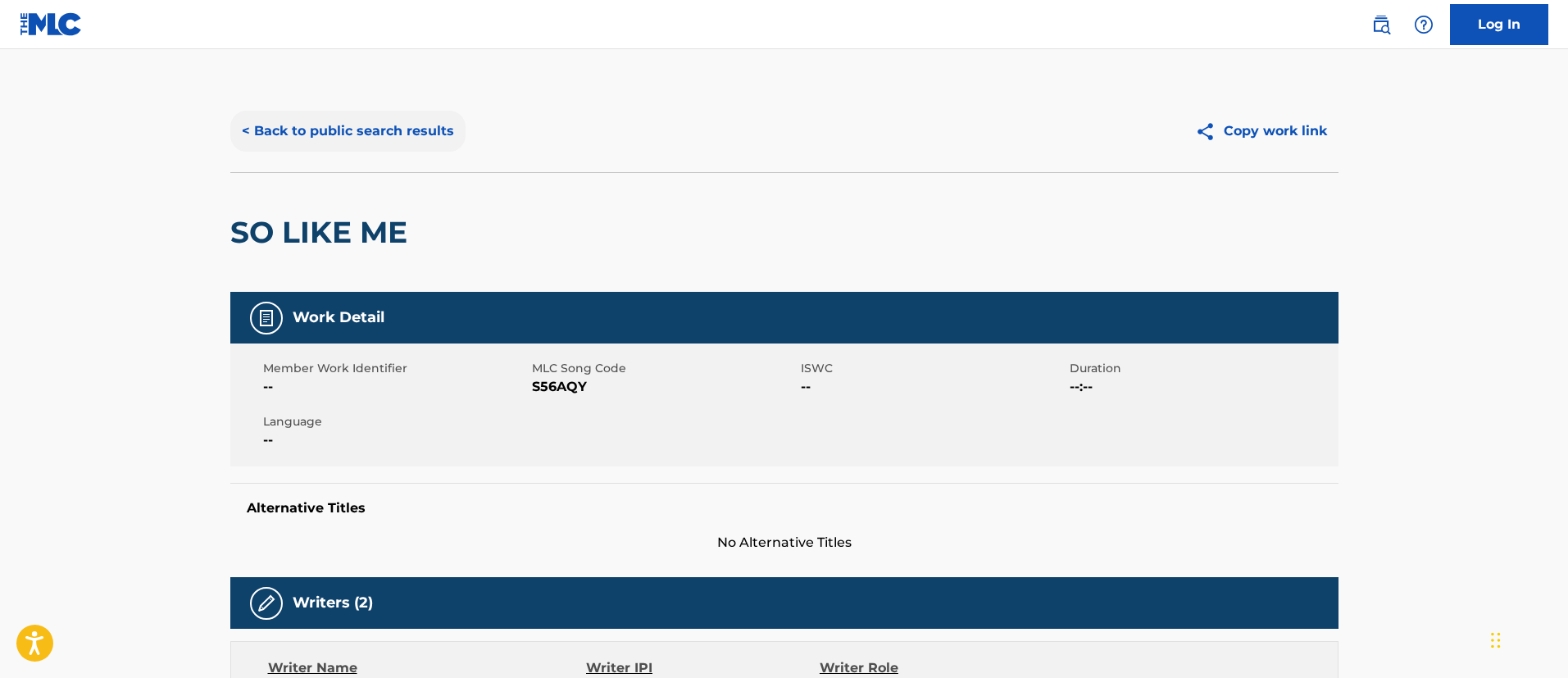
click at [327, 126] on button "< Back to public search results" at bounding box center [347, 131] width 235 height 41
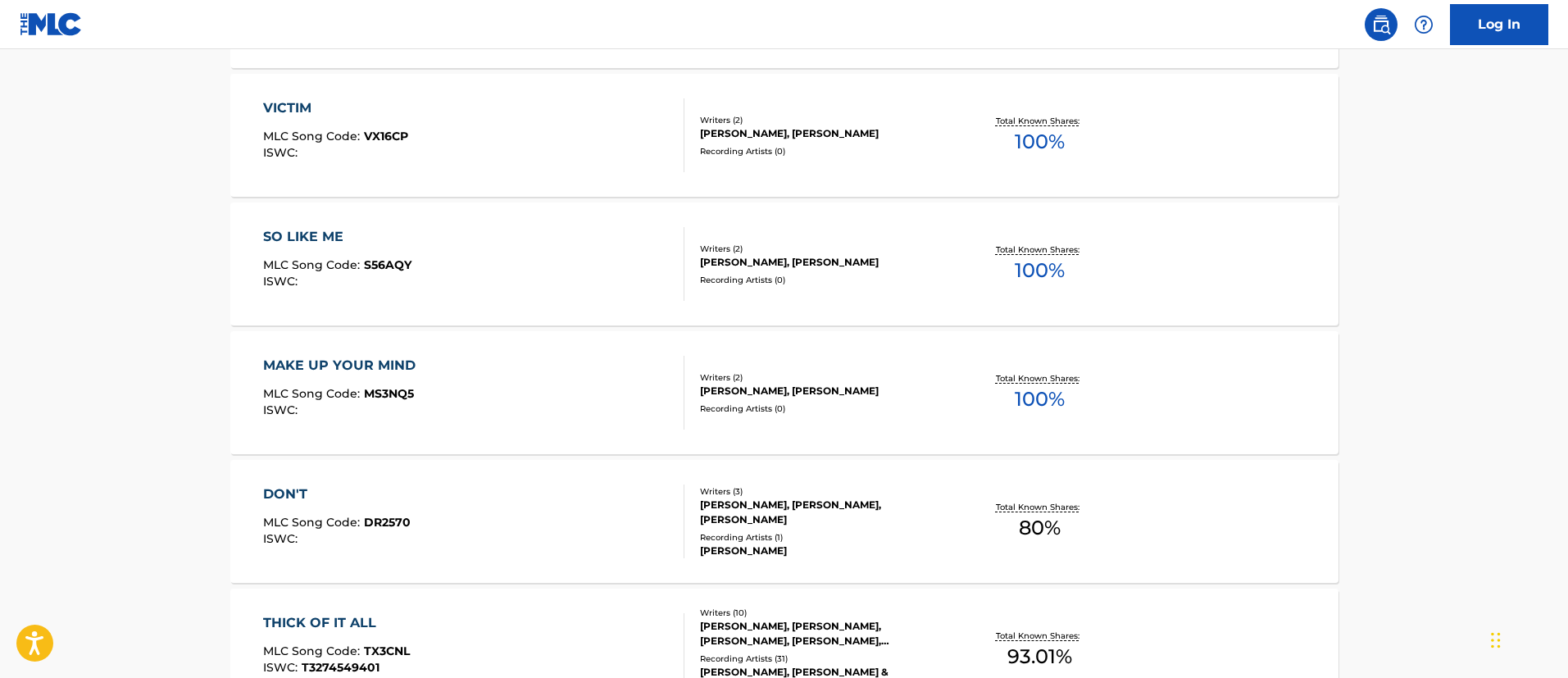
scroll to position [861, 0]
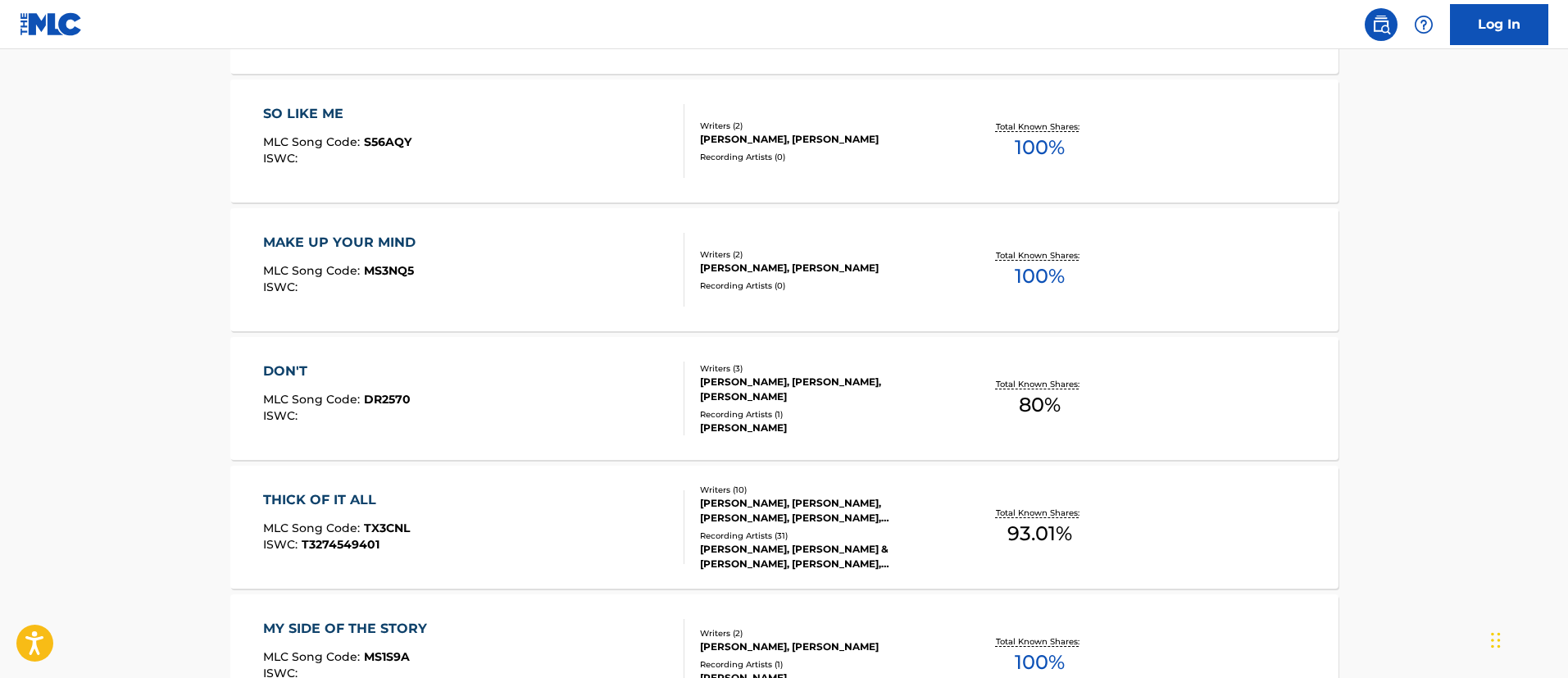
click at [501, 379] on div "DON'T MLC Song Code : DR2570 ISWC :" at bounding box center [473, 398] width 421 height 74
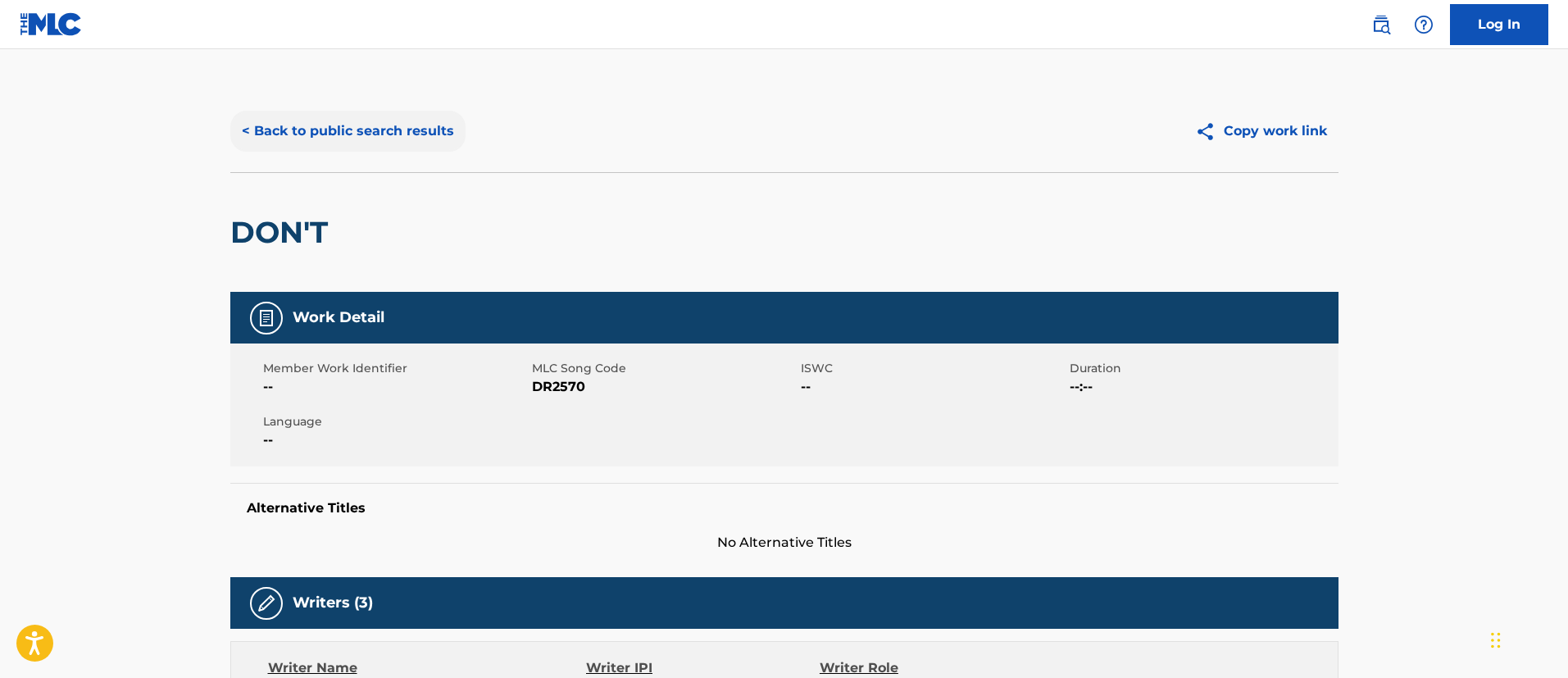
click at [309, 126] on button "< Back to public search results" at bounding box center [347, 131] width 235 height 41
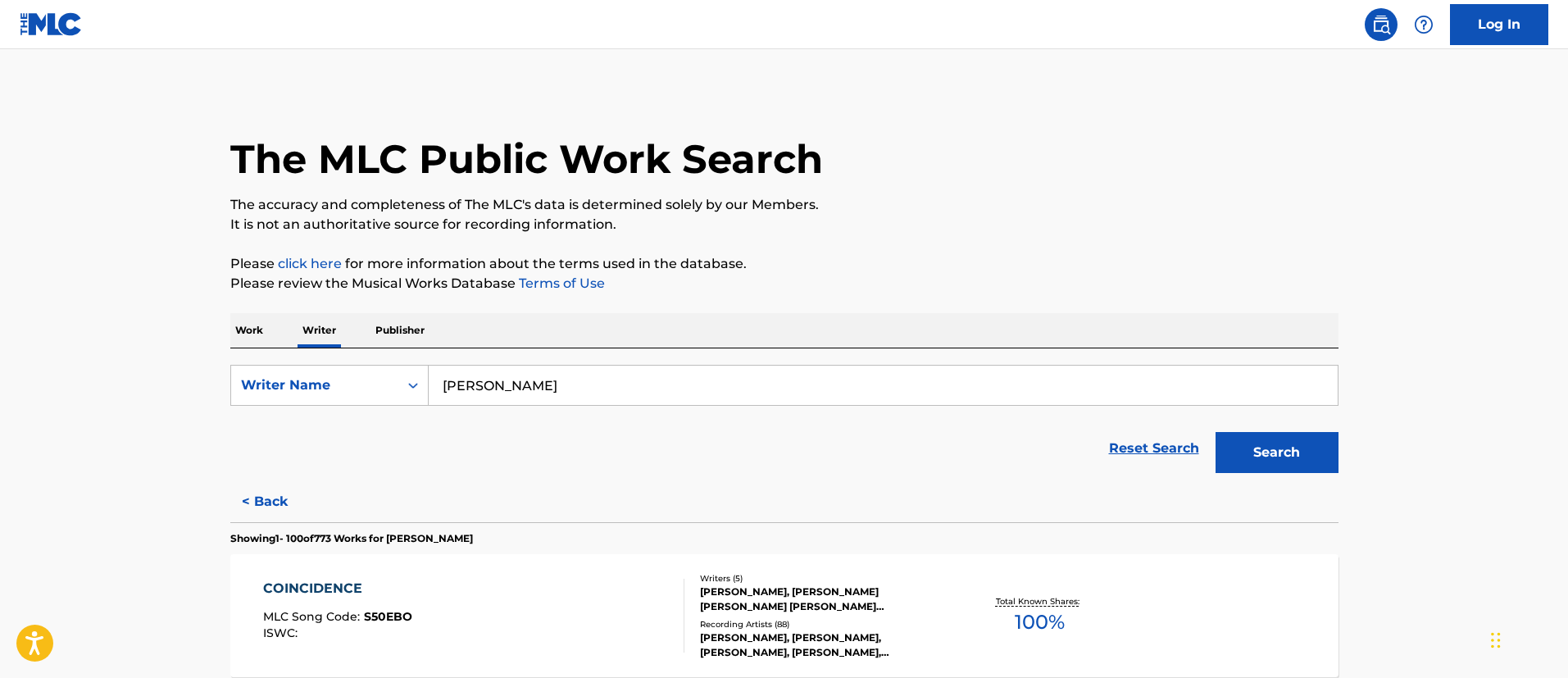
drag, startPoint x: 659, startPoint y: 383, endPoint x: 437, endPoint y: 382, distance: 222.0
click at [437, 384] on input "[PERSON_NAME]" at bounding box center [883, 385] width 909 height 40
click at [234, 324] on p "Work" at bounding box center [249, 330] width 38 height 35
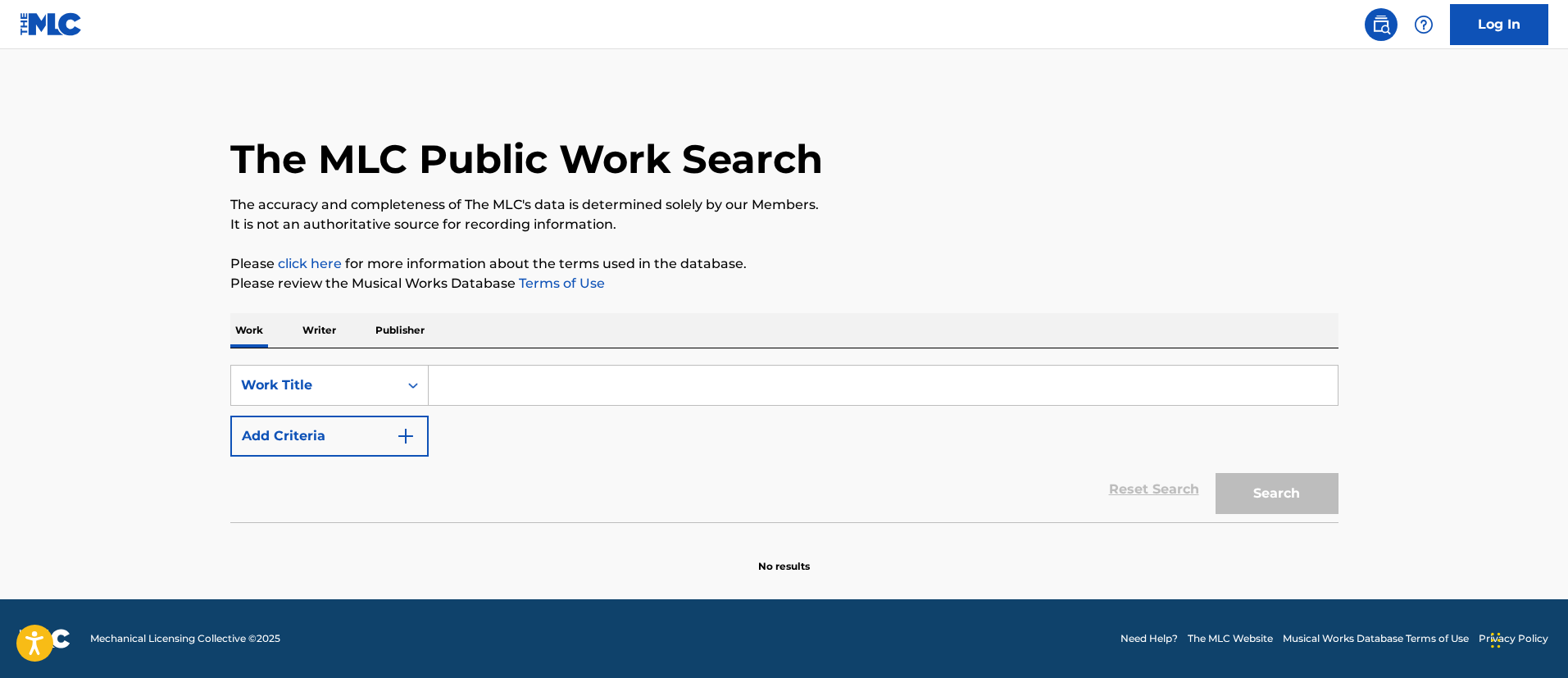
click at [502, 383] on input "Search Form" at bounding box center [883, 385] width 909 height 40
type input "24/7"
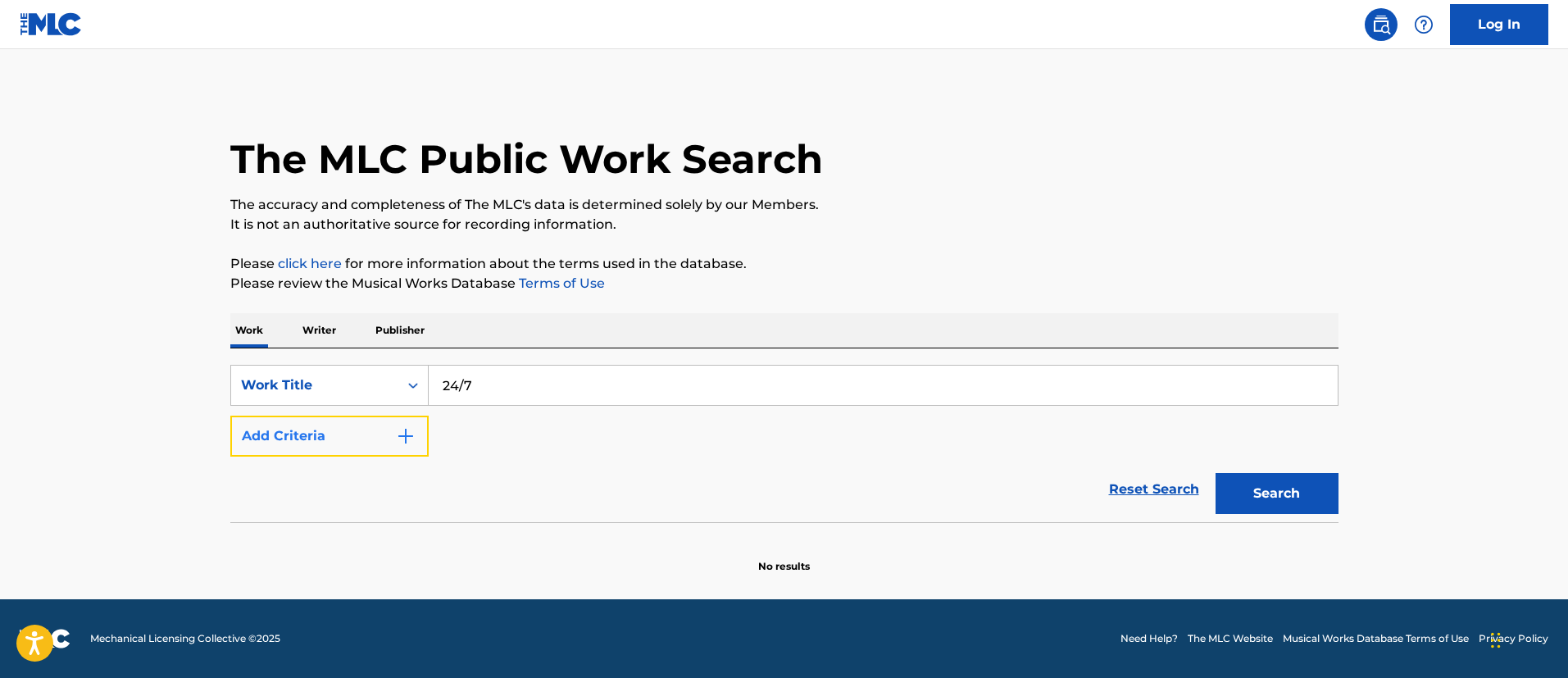
click at [302, 447] on button "Add Criteria" at bounding box center [329, 436] width 198 height 41
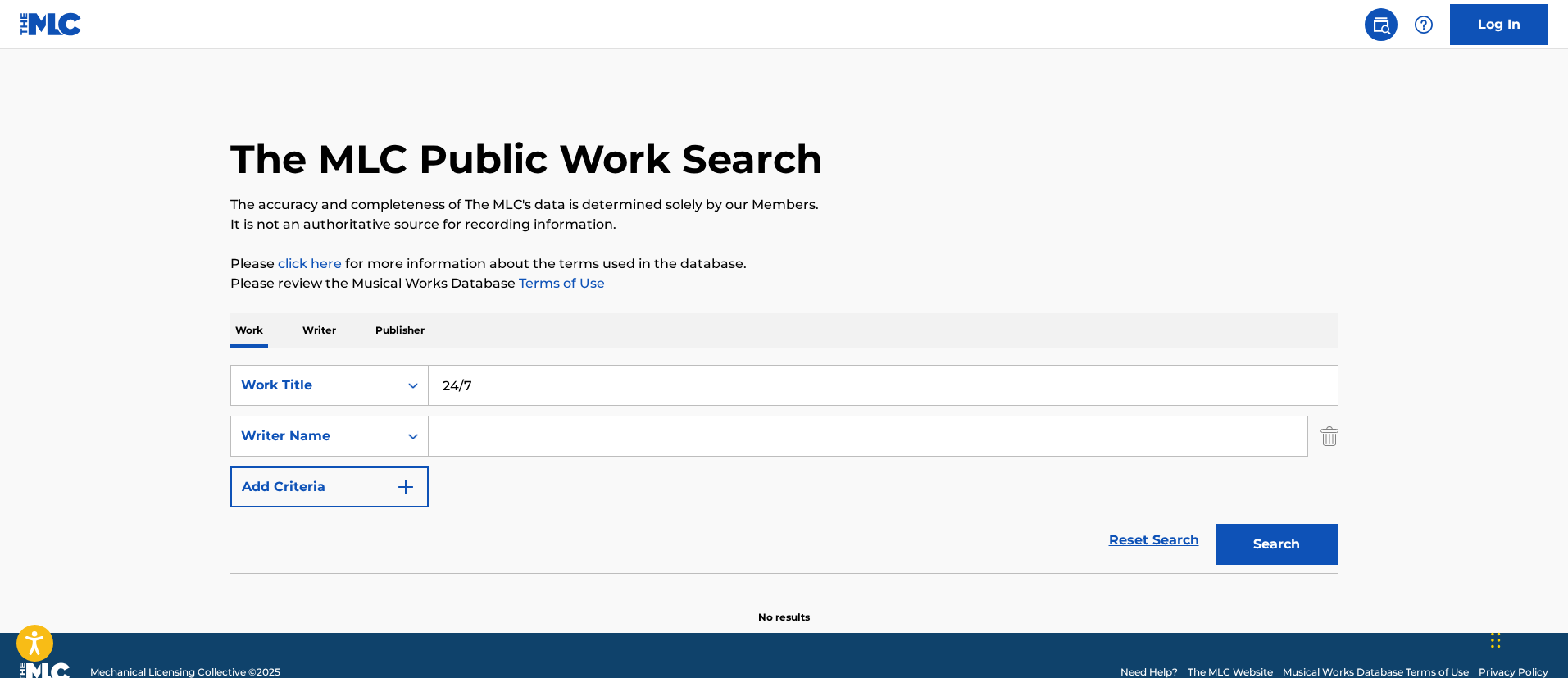
click at [465, 425] on input "Search Form" at bounding box center [868, 436] width 879 height 40
paste input "[PERSON_NAME]"
type input "[PERSON_NAME]"
click at [1296, 540] on button "Search" at bounding box center [1277, 544] width 123 height 41
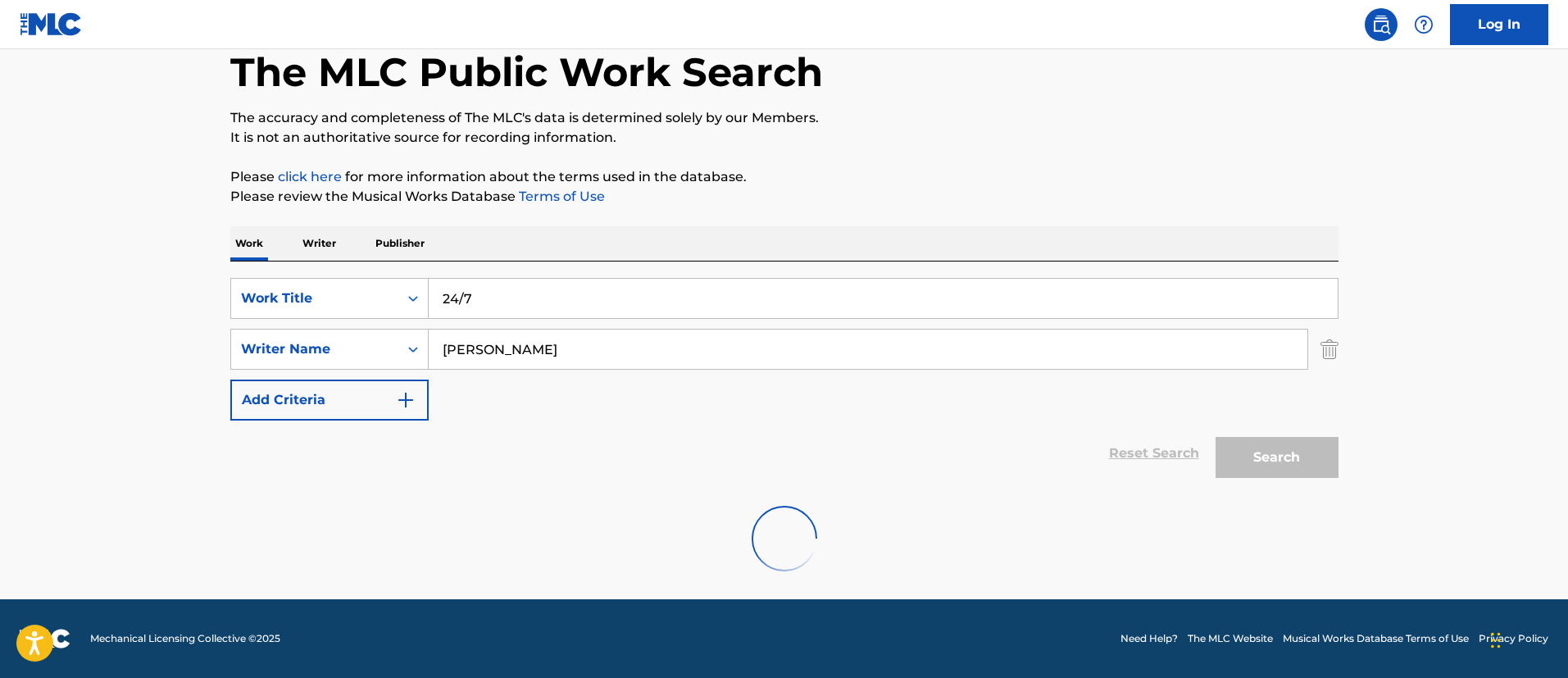
scroll to position [210, 0]
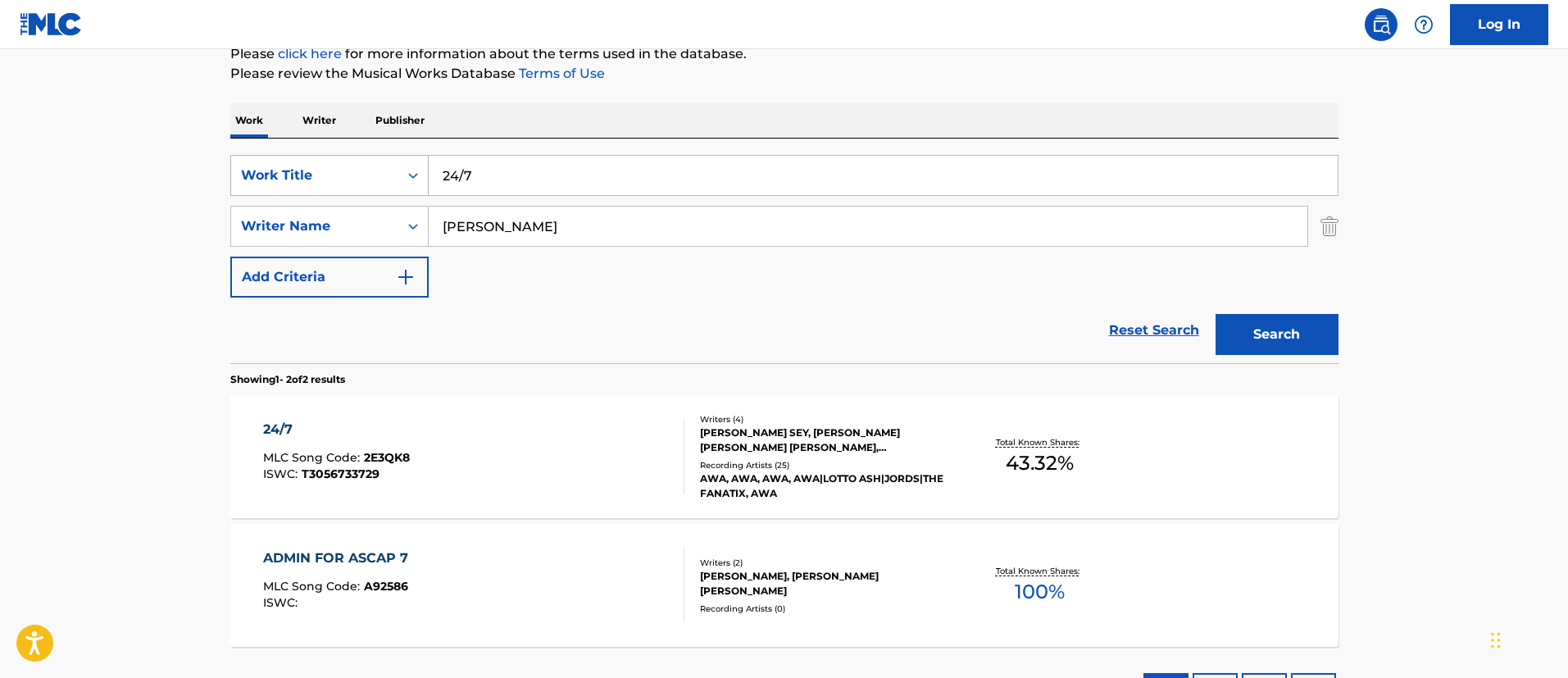
drag, startPoint x: 543, startPoint y: 177, endPoint x: 362, endPoint y: 162, distance: 181.6
click at [363, 163] on div "SearchWithCriteria87bcebf1-37db-4f48-b658-2a35d9f53432 Work Title 24/7" at bounding box center [784, 175] width 1108 height 41
type input "Wish"
click at [1216, 314] on button "Search" at bounding box center [1277, 334] width 123 height 41
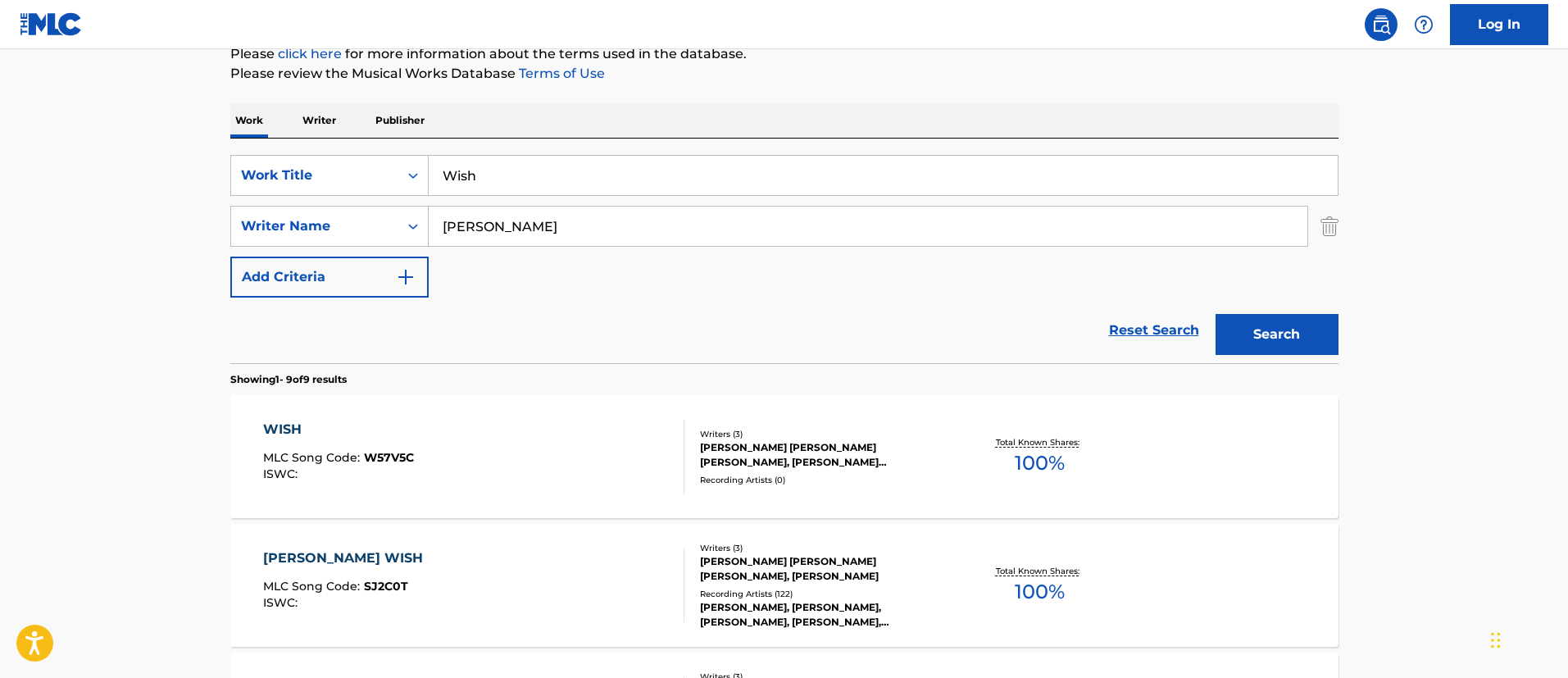
click at [561, 454] on div "WISH MLC Song Code : W57V5C ISWC :" at bounding box center [473, 457] width 421 height 74
